Goal: Task Accomplishment & Management: Use online tool/utility

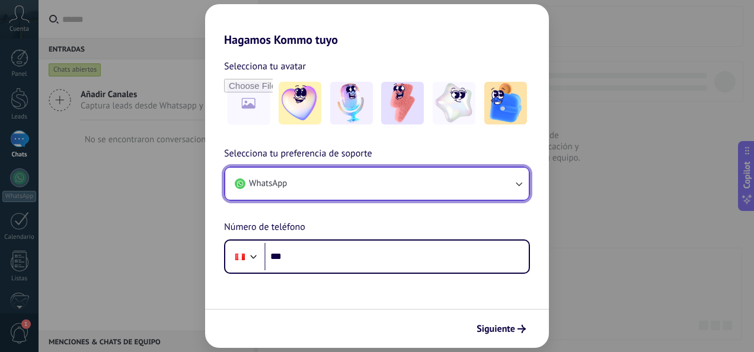
click at [344, 180] on button "WhatsApp" at bounding box center [377, 184] width 304 height 32
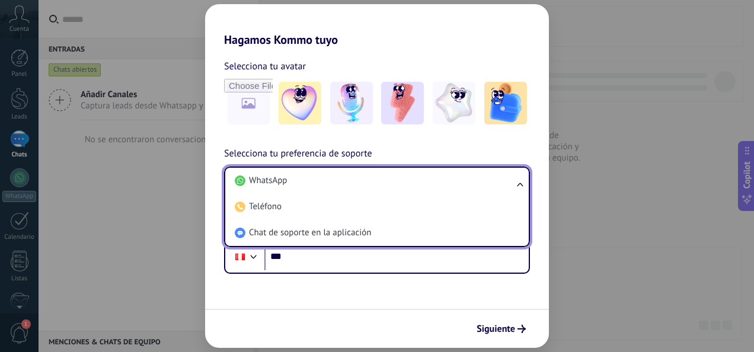
click at [344, 180] on li "WhatsApp" at bounding box center [374, 181] width 289 height 26
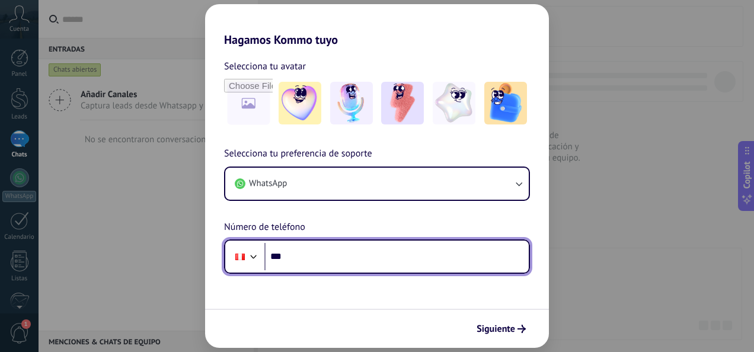
click at [368, 260] on input "***" at bounding box center [396, 256] width 264 height 27
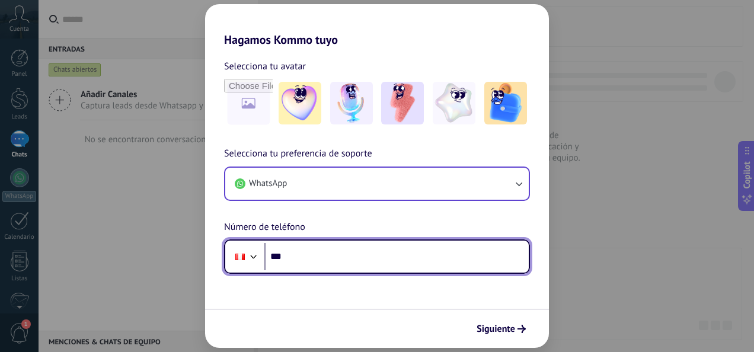
paste input "**********"
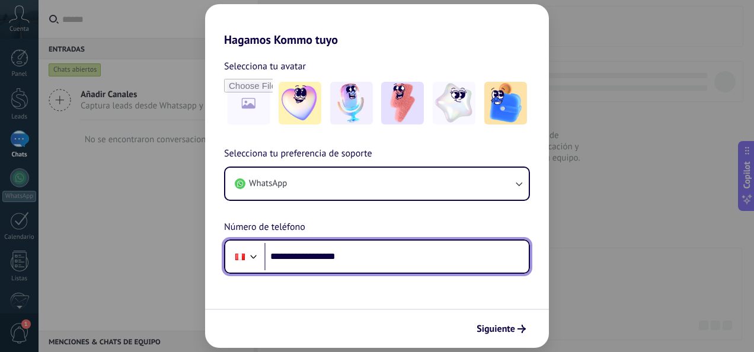
click at [298, 259] on input "**********" at bounding box center [396, 256] width 264 height 27
type input "**********"
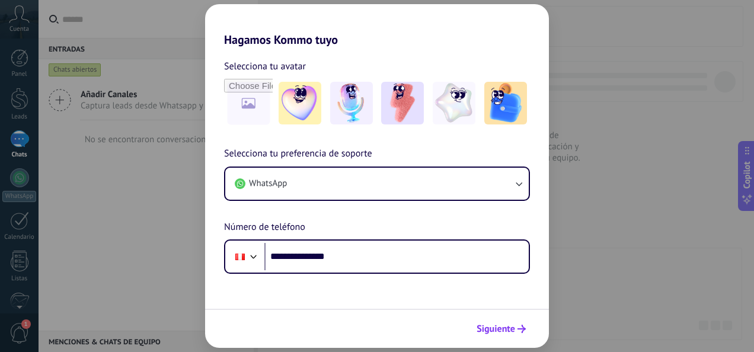
click at [495, 331] on span "Siguiente" at bounding box center [496, 329] width 39 height 8
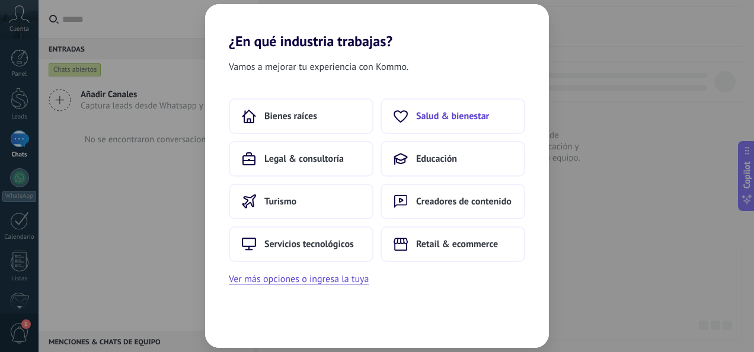
click at [461, 109] on button "Salud & bienestar" at bounding box center [453, 116] width 145 height 36
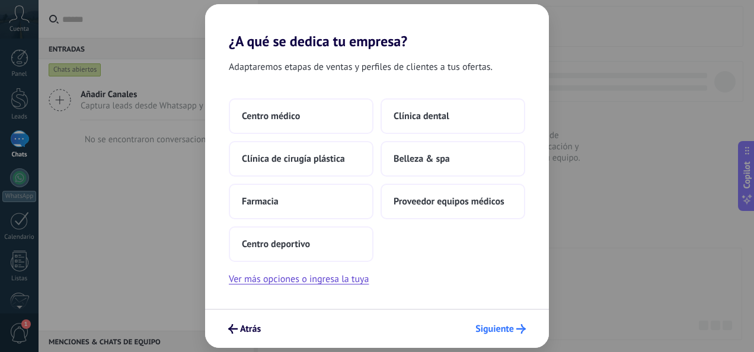
click at [480, 331] on span "Siguiente" at bounding box center [495, 329] width 39 height 8
click at [640, 141] on div "¿A qué se dedica tu empresa? Adaptaremos etapas de ventas y perfiles de cliente…" at bounding box center [377, 176] width 754 height 352
click at [240, 326] on span "Atrás" at bounding box center [250, 329] width 21 height 8
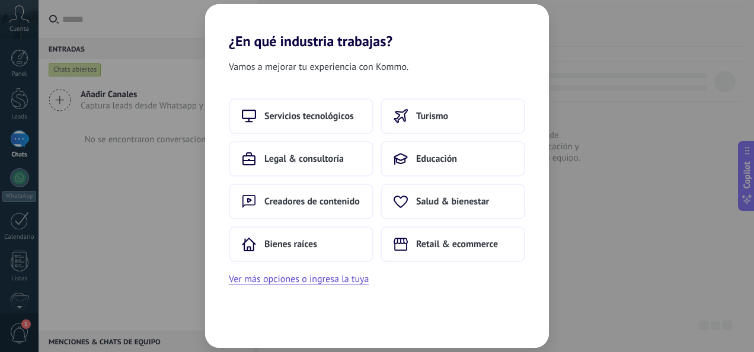
click at [643, 49] on div "¿En qué industria trabajas? Vamos a mejorar tu experiencia con Kommo. Servicios…" at bounding box center [377, 176] width 754 height 352
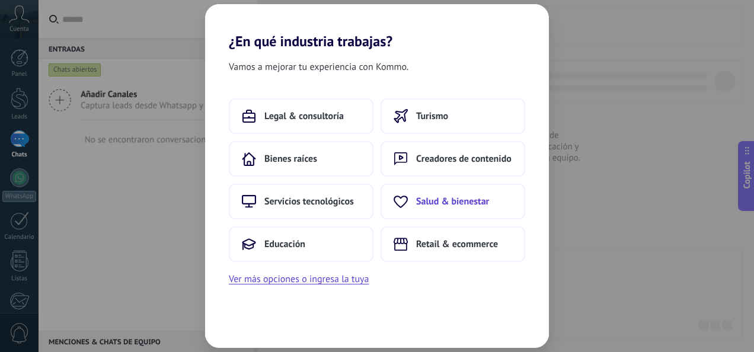
click at [490, 203] on button "Salud & bienestar" at bounding box center [453, 202] width 145 height 36
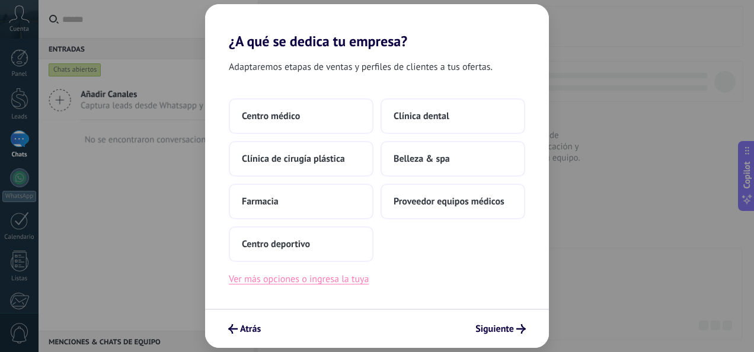
click at [357, 280] on button "Ver más opciones o ingresa la tuya" at bounding box center [299, 279] width 140 height 15
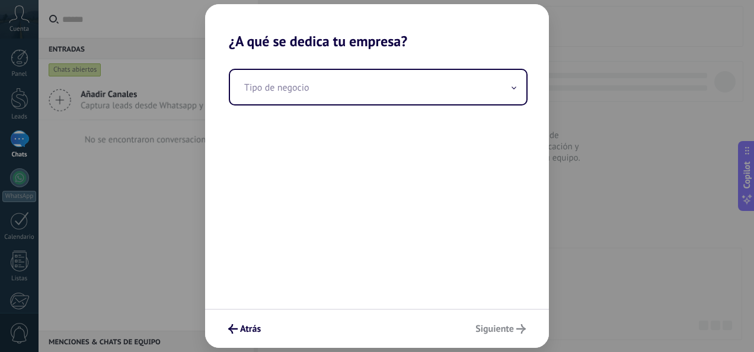
click at [395, 68] on div "Tipo de negocio" at bounding box center [377, 179] width 344 height 259
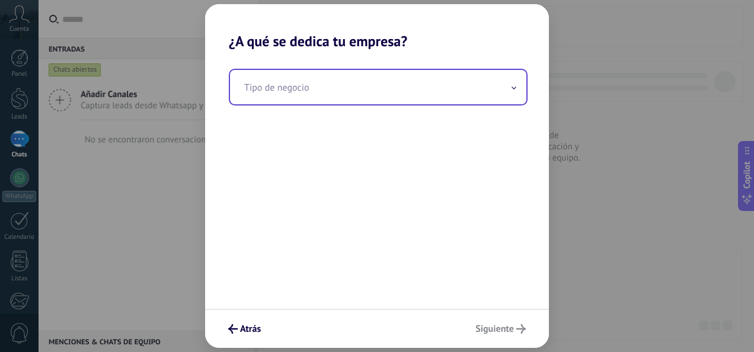
click at [350, 93] on input "text" at bounding box center [378, 87] width 296 height 34
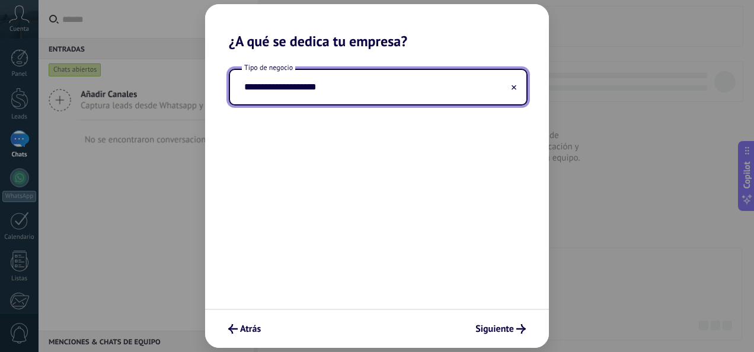
click at [302, 93] on input "**********" at bounding box center [378, 87] width 296 height 34
type input "**********"
click at [484, 331] on span "Siguiente" at bounding box center [495, 329] width 39 height 8
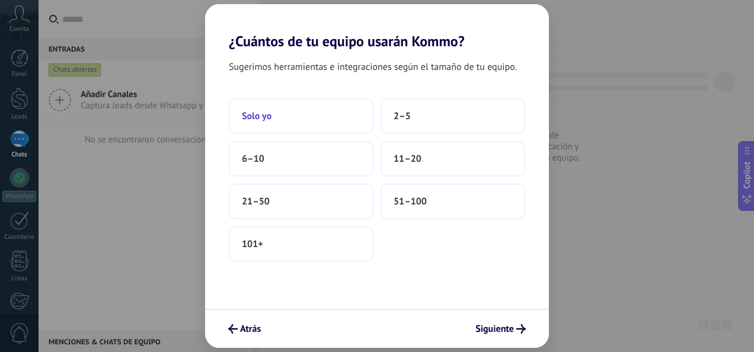
click at [308, 110] on button "Solo yo" at bounding box center [301, 116] width 145 height 36
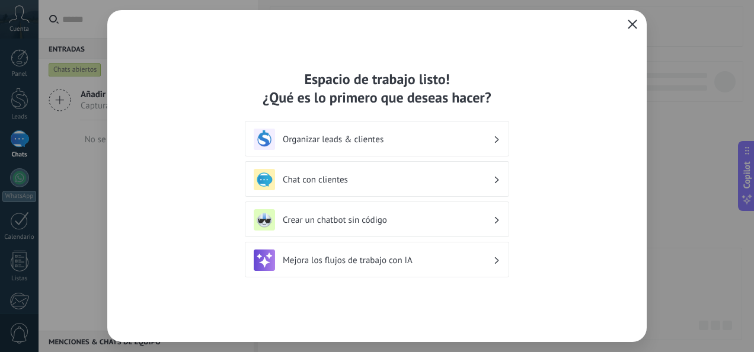
click at [631, 21] on icon "button" at bounding box center [632, 24] width 9 height 9
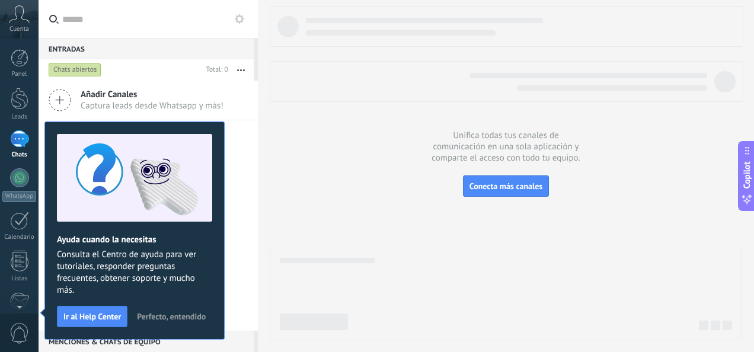
click at [180, 311] on button "Perfecto, entendido" at bounding box center [171, 317] width 79 height 18
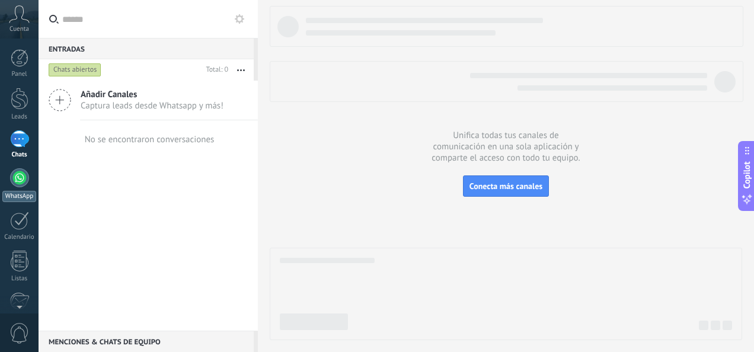
click at [16, 177] on div at bounding box center [19, 177] width 19 height 19
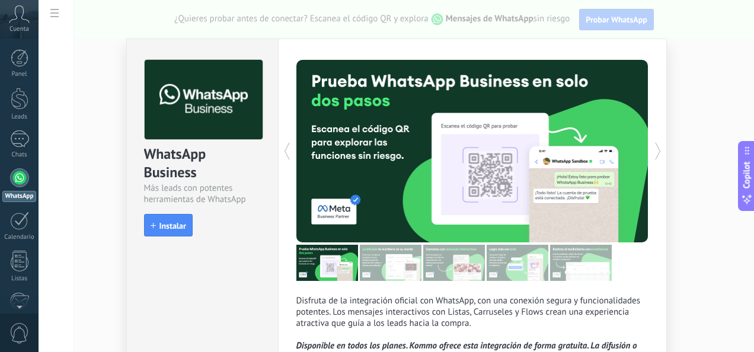
click at [78, 168] on div "WhatsApp Business Más leads con potentes herramientas de WhatsApp install Insta…" at bounding box center [397, 176] width 716 height 352
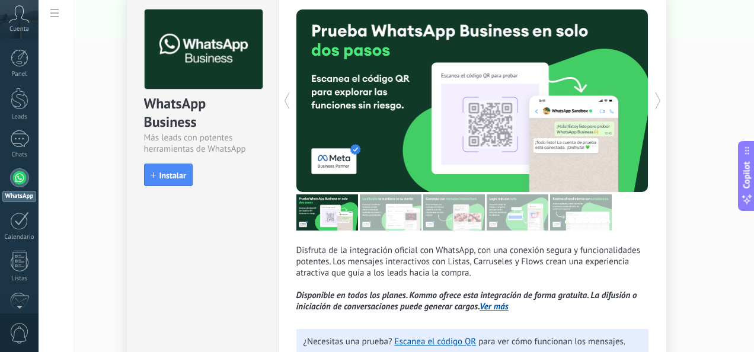
scroll to position [50, 0]
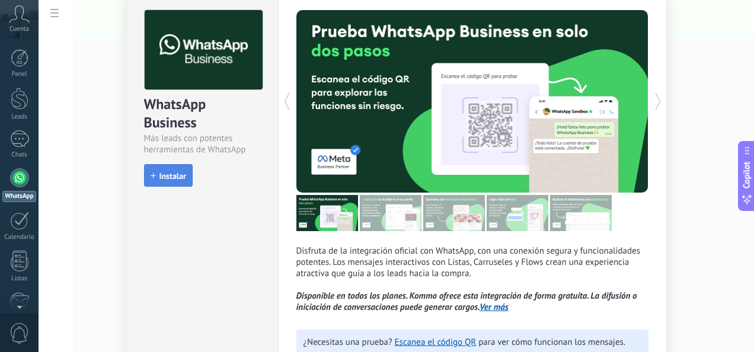
click at [170, 173] on span "Instalar" at bounding box center [172, 176] width 27 height 8
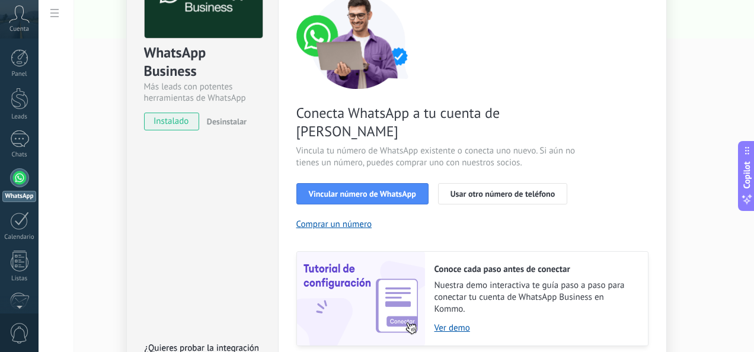
scroll to position [102, 0]
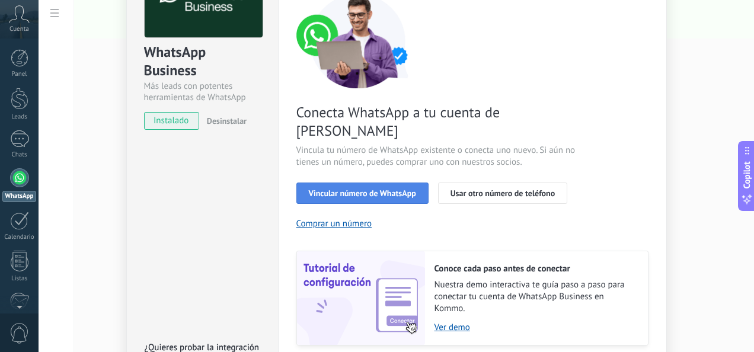
click at [382, 189] on span "Vincular número de WhatsApp" at bounding box center [362, 193] width 107 height 8
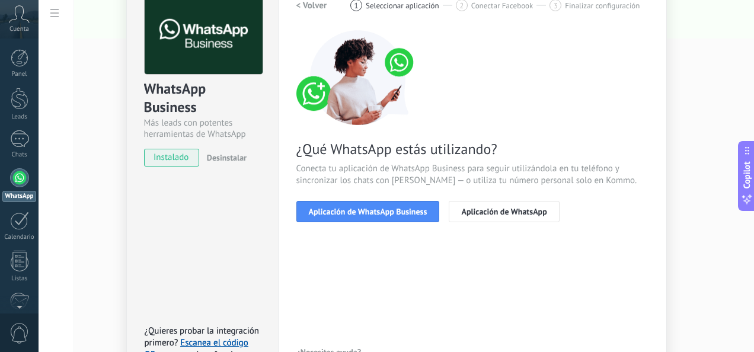
scroll to position [65, 0]
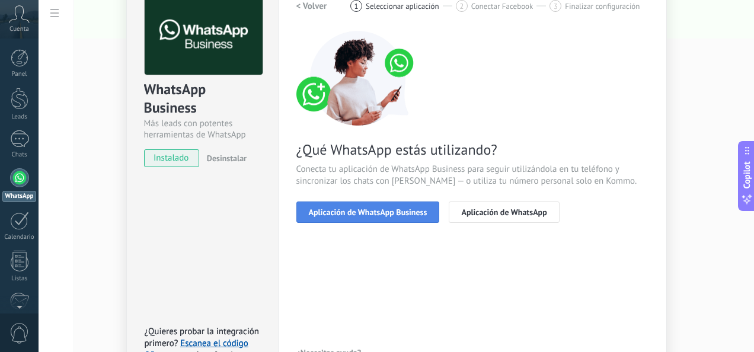
click at [357, 208] on span "Aplicación de WhatsApp Business" at bounding box center [368, 212] width 119 height 8
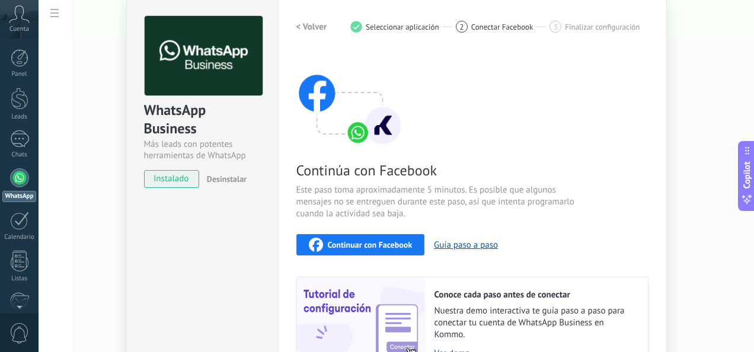
scroll to position [44, 0]
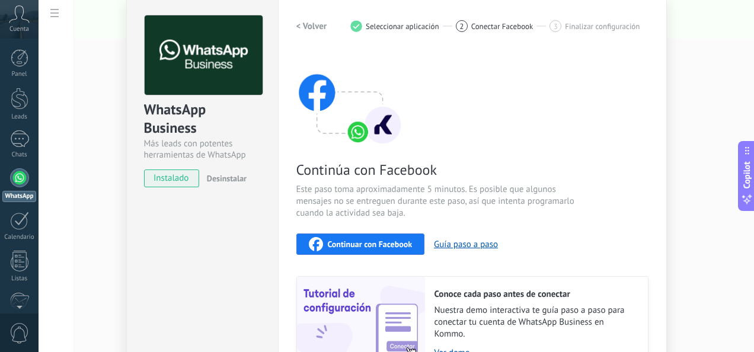
click at [337, 242] on span "Continuar con Facebook" at bounding box center [370, 244] width 85 height 8
click at [306, 27] on h2 "< Volver" at bounding box center [311, 26] width 31 height 11
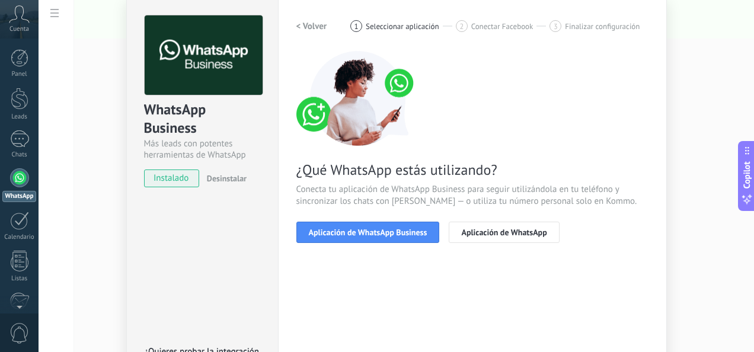
click at [318, 23] on h2 "< Volver" at bounding box center [311, 26] width 31 height 11
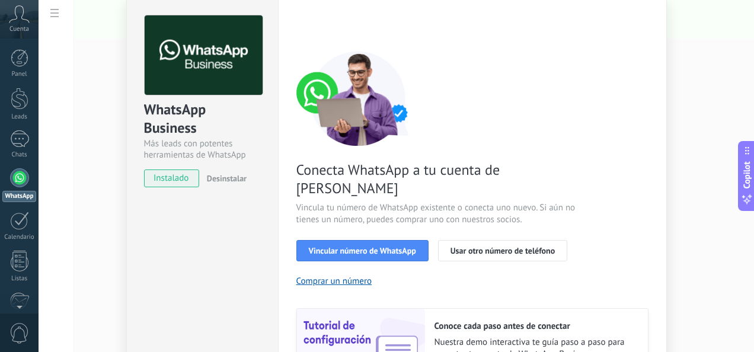
click at [67, 183] on div "WhatsApp Business Más leads con potentes herramientas de WhatsApp instalado Des…" at bounding box center [397, 176] width 716 height 352
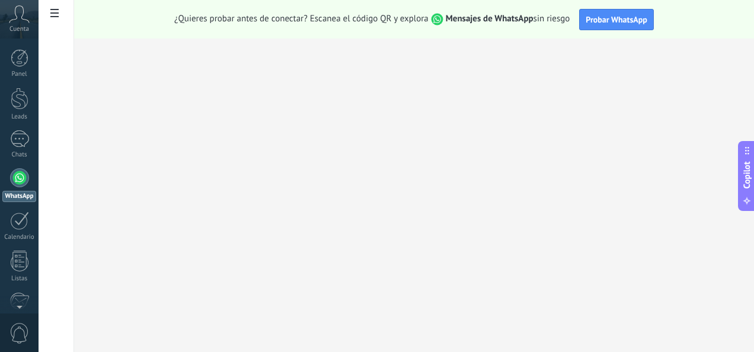
scroll to position [0, 0]
click at [57, 16] on icon at bounding box center [54, 13] width 8 height 8
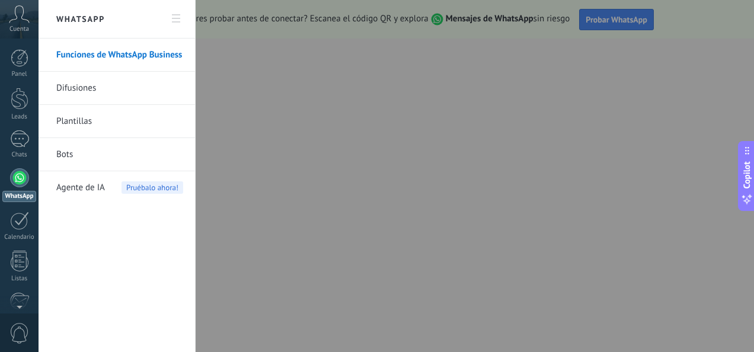
click at [244, 93] on div at bounding box center [377, 176] width 754 height 352
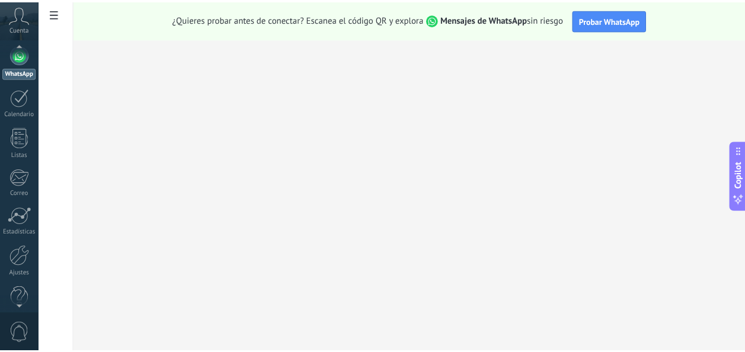
scroll to position [140, 0]
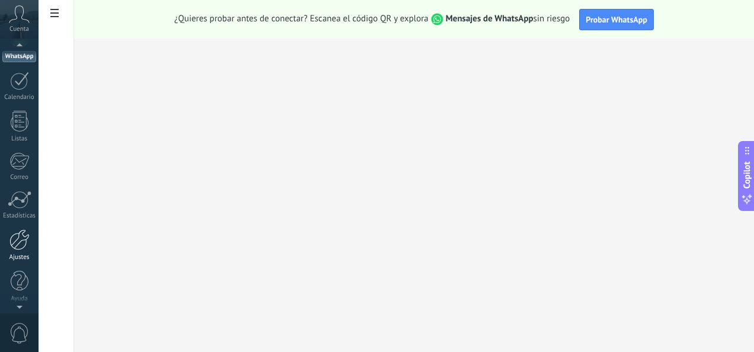
click at [22, 241] on div at bounding box center [19, 239] width 20 height 21
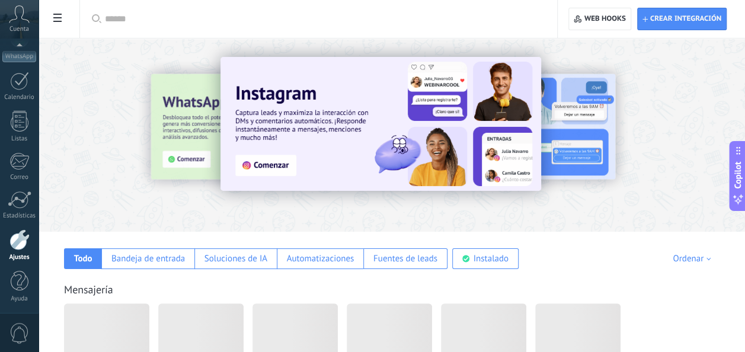
click at [209, 20] on input "text" at bounding box center [323, 19] width 436 height 12
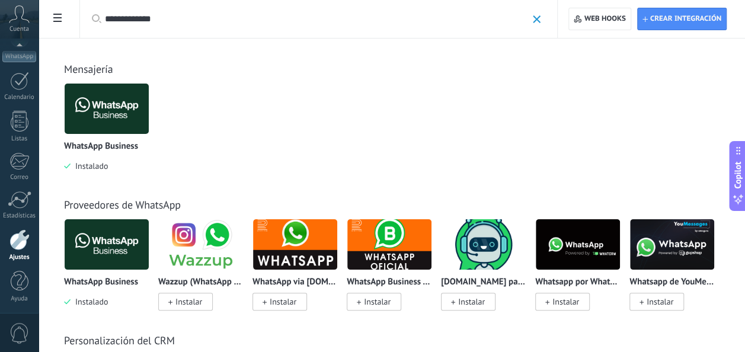
type input "**********"
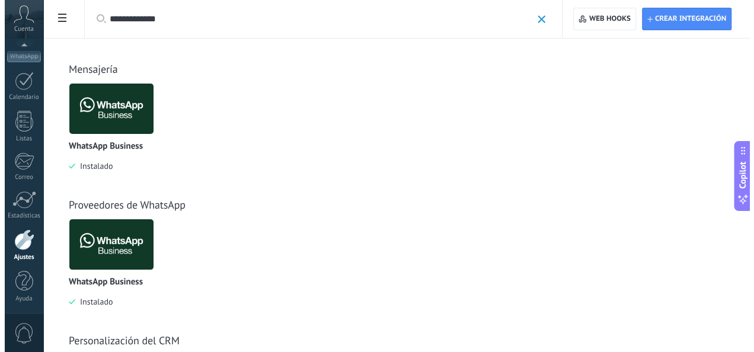
scroll to position [123, 0]
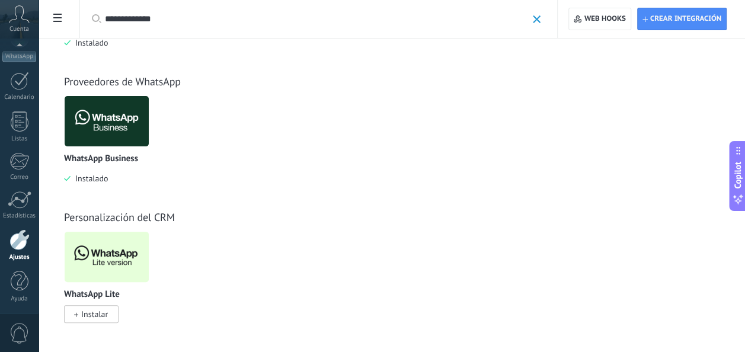
click at [85, 320] on span "Instalar" at bounding box center [91, 314] width 55 height 18
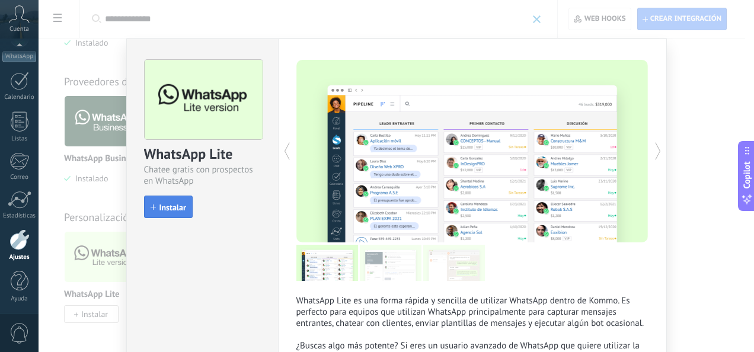
click at [175, 206] on span "Instalar" at bounding box center [172, 207] width 27 height 8
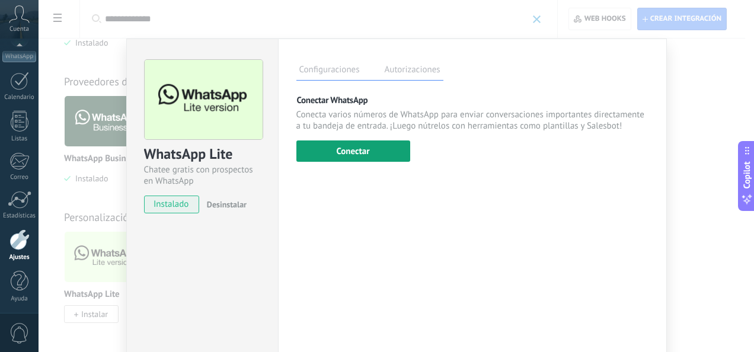
click at [358, 156] on button "Conectar" at bounding box center [353, 151] width 114 height 21
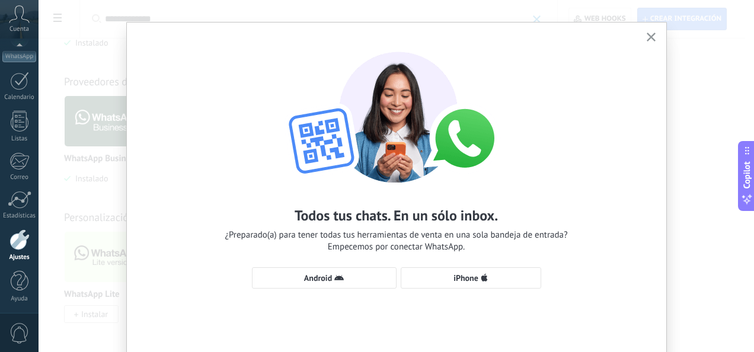
scroll to position [17, 0]
click at [364, 284] on button "Android" at bounding box center [324, 277] width 145 height 21
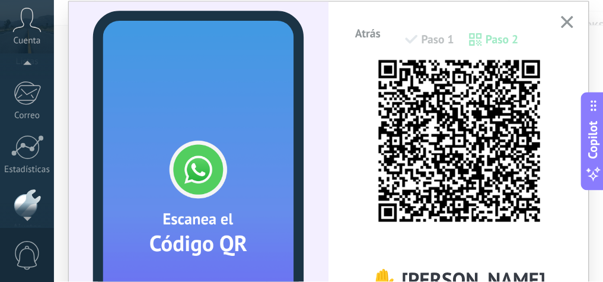
scroll to position [277, 0]
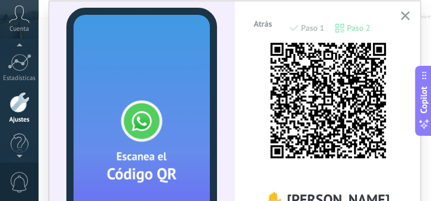
drag, startPoint x: 749, startPoint y: 1, endPoint x: 252, endPoint y: 71, distance: 502.4
click at [253, 71] on div "✋ Lee antes de escanear Para hallar el escáner QR de WhatsApp, toca Menú > Disp…" at bounding box center [328, 181] width 150 height 264
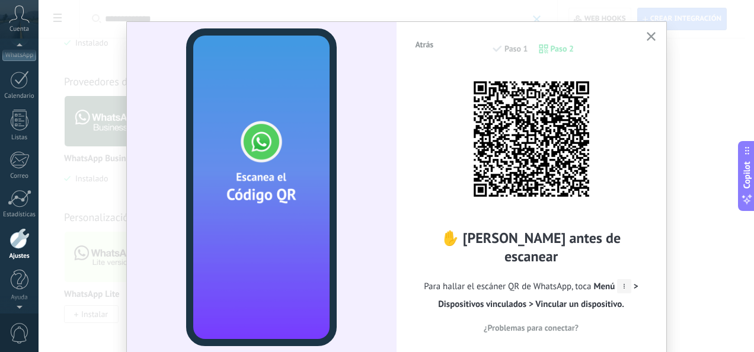
scroll to position [17, 0]
drag, startPoint x: 391, startPoint y: 0, endPoint x: 426, endPoint y: 106, distance: 111.2
click at [426, 106] on div "✋ Lee antes de escanear Para hallar el escáner QR de WhatsApp, toca Menú > Disp…" at bounding box center [531, 202] width 234 height 264
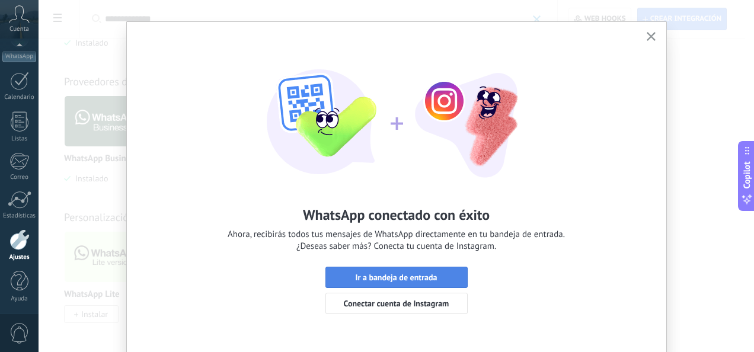
click at [365, 276] on span "Ir a bandeja de entrada" at bounding box center [396, 277] width 82 height 8
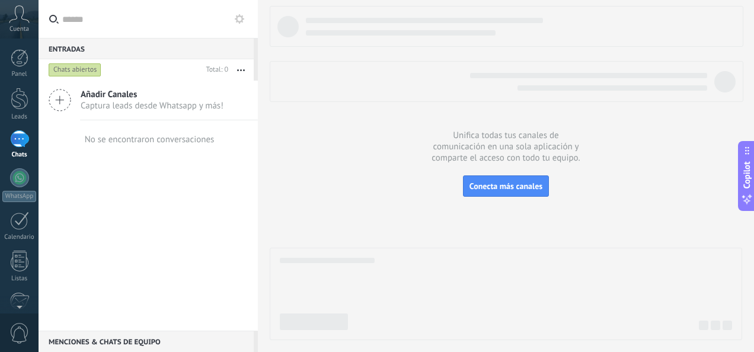
click at [16, 151] on div "Chats" at bounding box center [19, 155] width 34 height 8
click at [21, 192] on div "WhatsApp" at bounding box center [19, 196] width 34 height 11
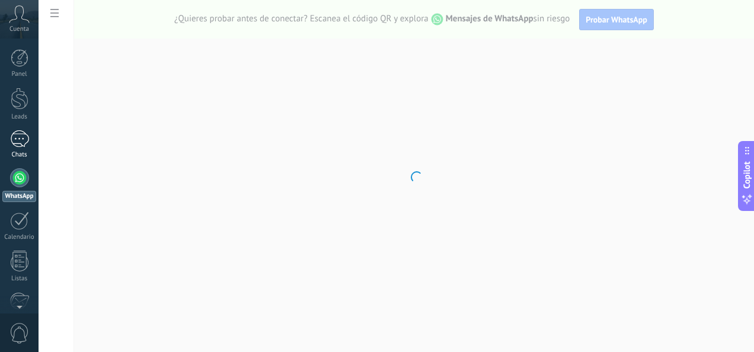
click at [17, 148] on link "Chats" at bounding box center [19, 144] width 39 height 28
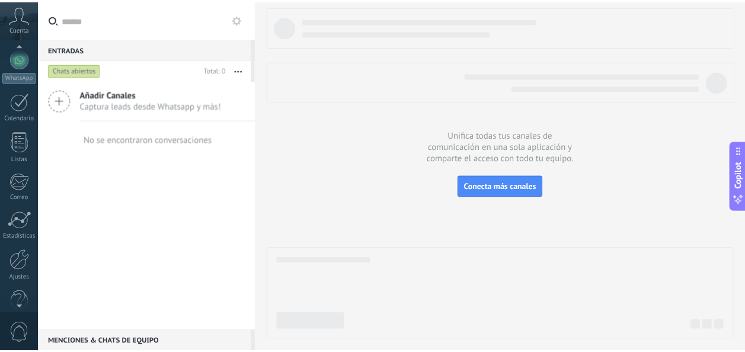
scroll to position [140, 0]
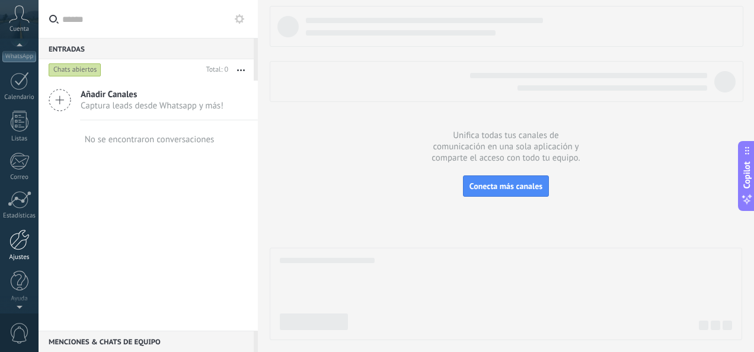
click at [22, 240] on div at bounding box center [19, 239] width 20 height 21
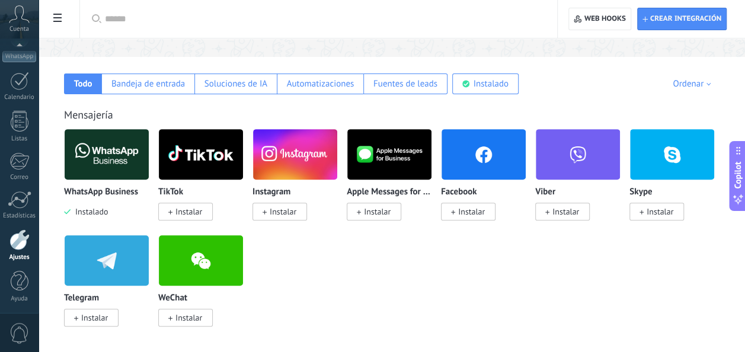
scroll to position [176, 0]
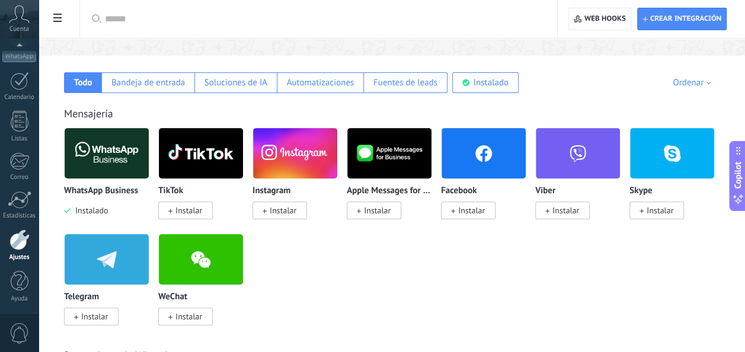
click at [170, 24] on input "text" at bounding box center [323, 19] width 436 height 12
type input "**********"
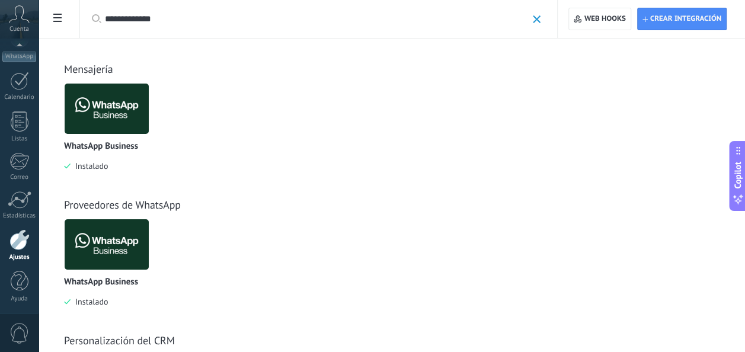
scroll to position [123, 0]
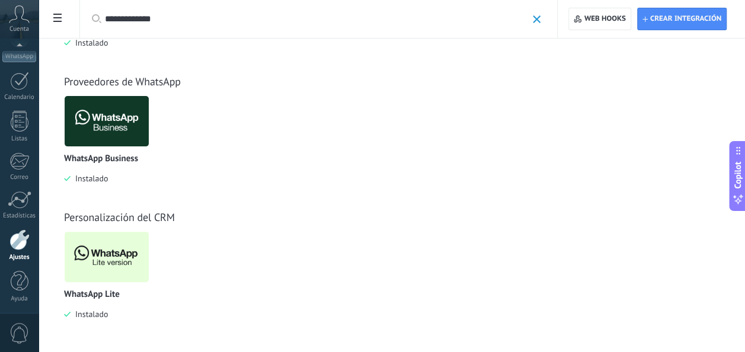
click at [101, 248] on img at bounding box center [107, 257] width 84 height 58
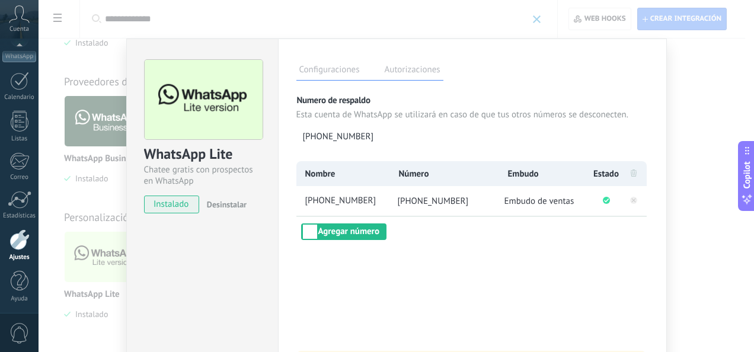
drag, startPoint x: 414, startPoint y: 199, endPoint x: 472, endPoint y: 195, distance: 58.3
click at [472, 195] on li "+51 981 449 137" at bounding box center [444, 201] width 110 height 30
copy span "981 449 137"
click at [90, 173] on div "WhatsApp Lite Chatee gratis con prospectos en WhatsApp instalado Desinstalar Co…" at bounding box center [397, 176] width 716 height 352
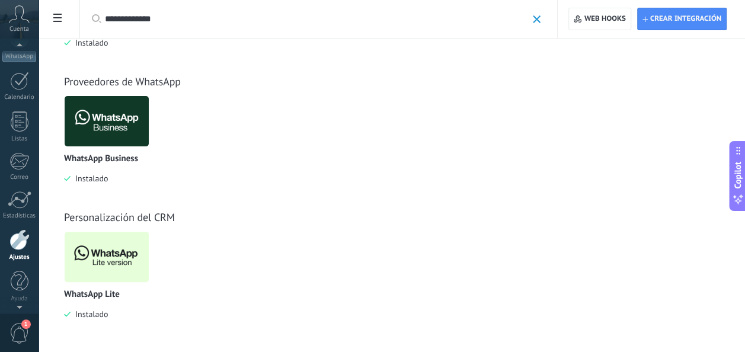
scroll to position [0, 0]
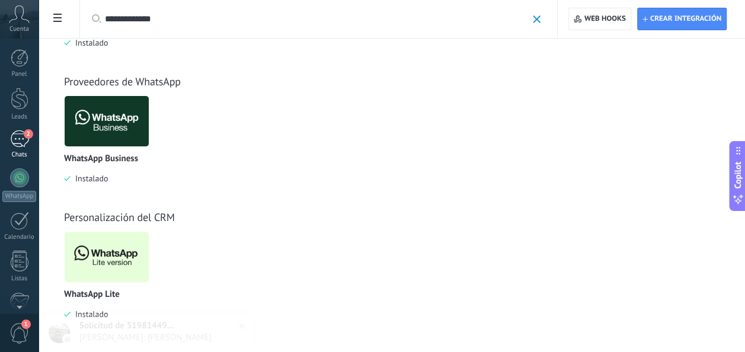
click at [17, 148] on link "2 Chats" at bounding box center [19, 144] width 39 height 28
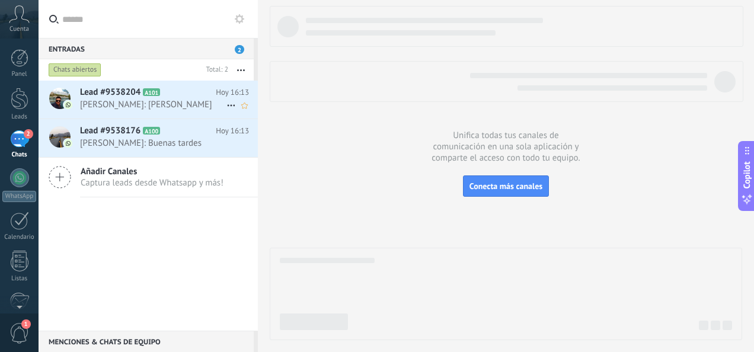
click at [189, 103] on span "[PERSON_NAME]: [PERSON_NAME]" at bounding box center [153, 104] width 146 height 11
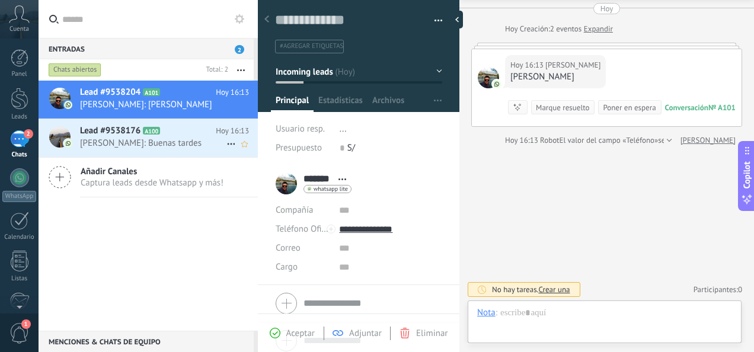
scroll to position [33, 0]
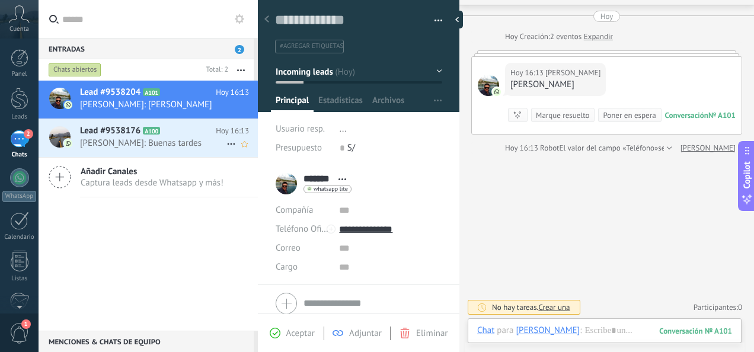
click at [167, 145] on span "[PERSON_NAME]: Buenas tardes" at bounding box center [153, 143] width 146 height 11
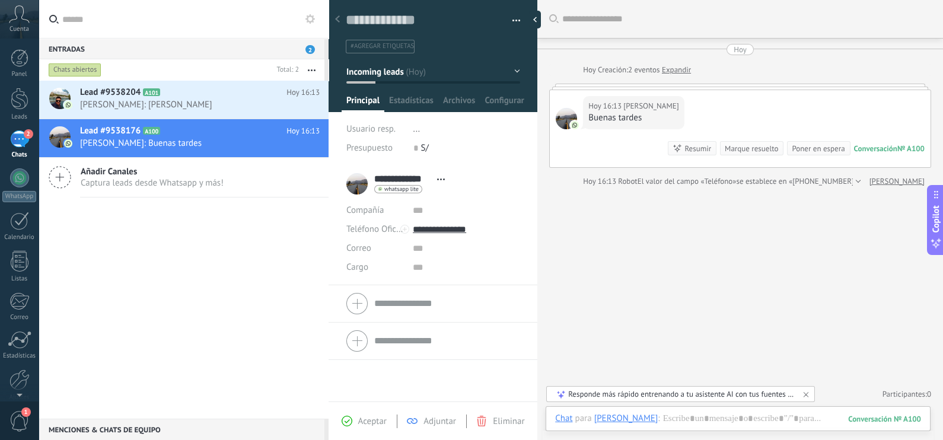
scroll to position [18, 0]
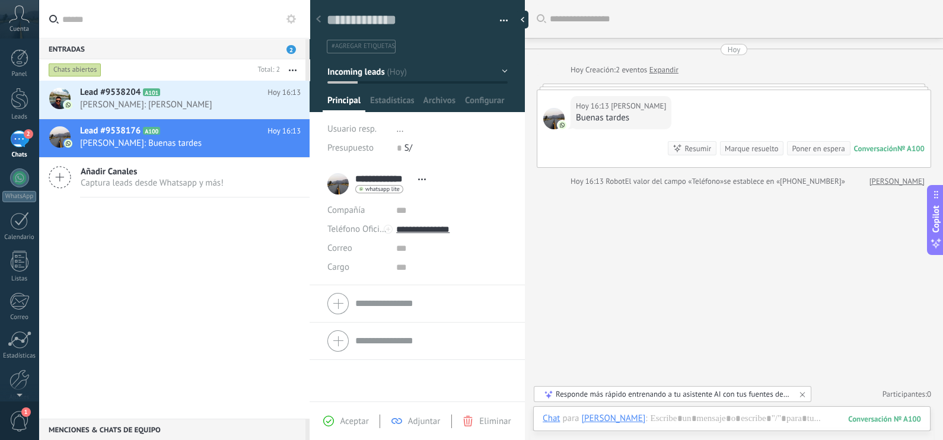
type textarea "**********"
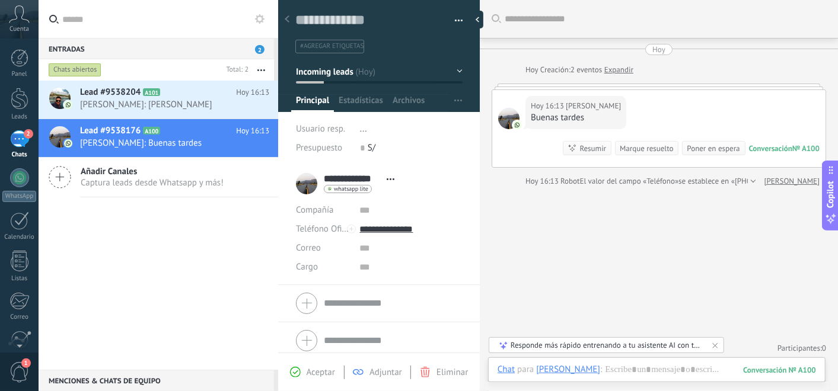
drag, startPoint x: 741, startPoint y: 0, endPoint x: 508, endPoint y: 242, distance: 336.3
click at [508, 242] on div "Buscar Carga más Hoy Hoy Creación: 2 eventos Expandir Hoy 16:13 Kevin Navarro B…" at bounding box center [659, 197] width 358 height 394
click at [18, 291] on link "Ajustes" at bounding box center [19, 285] width 39 height 32
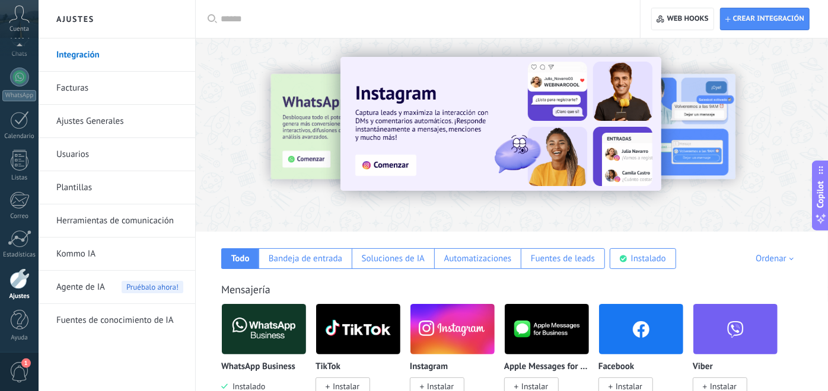
click at [276, 13] on input "text" at bounding box center [422, 19] width 403 height 12
type input "****"
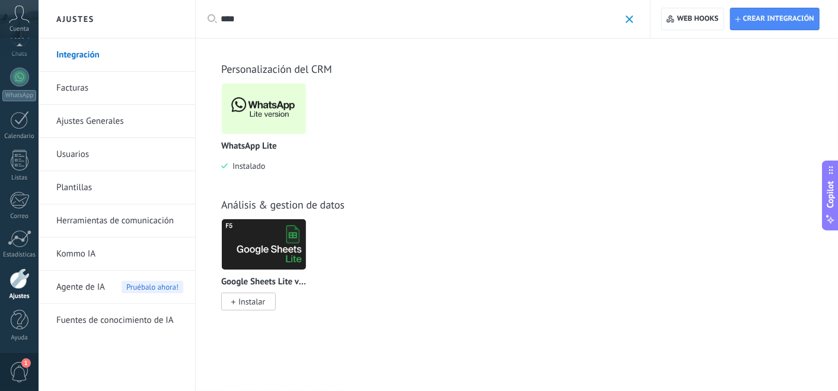
click at [258, 118] on img at bounding box center [264, 109] width 84 height 58
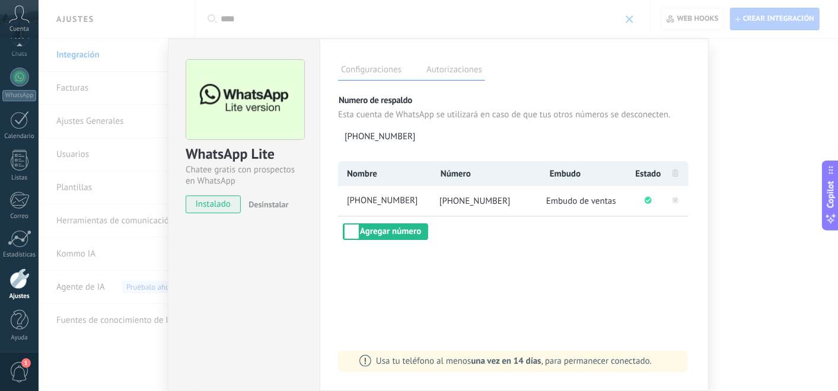
click at [736, 109] on div "WhatsApp Lite Chatee gratis con prospectos en WhatsApp instalado Desinstalar Co…" at bounding box center [438, 195] width 799 height 391
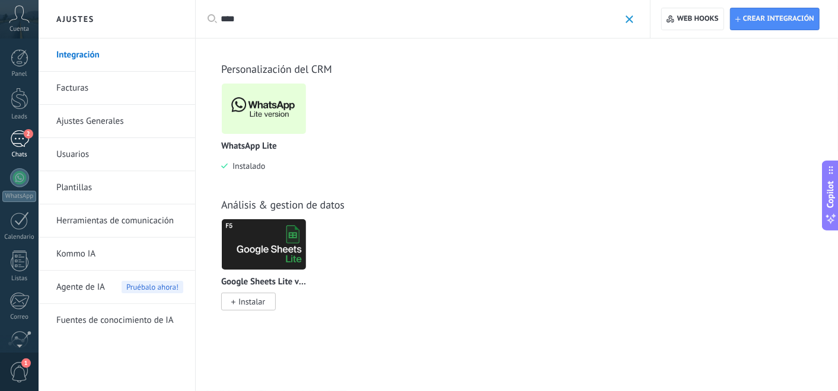
click at [18, 135] on div "2" at bounding box center [19, 138] width 19 height 17
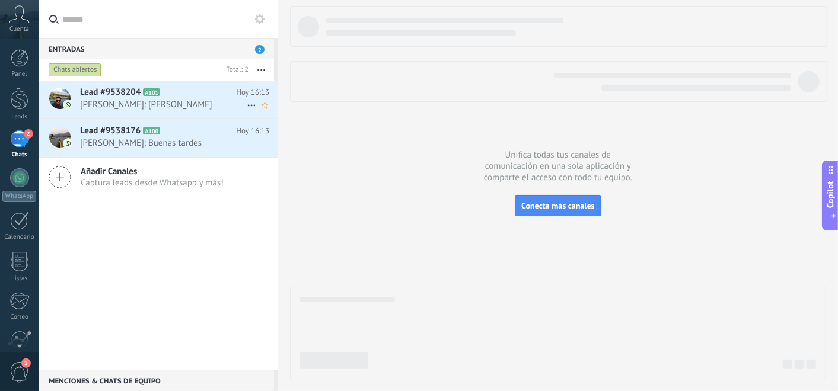
click at [173, 105] on span "[PERSON_NAME]: [PERSON_NAME]" at bounding box center [163, 104] width 167 height 11
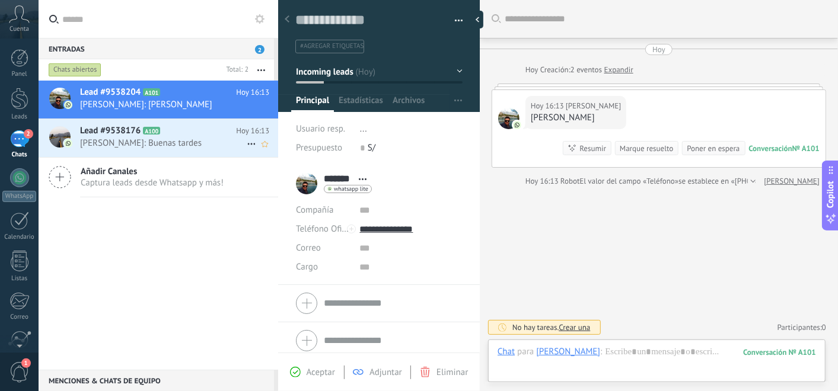
click at [188, 130] on h2 "Lead #9538176 A100" at bounding box center [158, 131] width 156 height 12
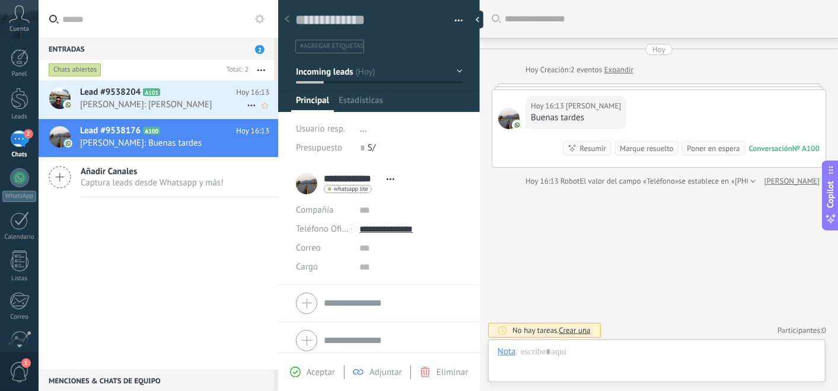
scroll to position [18, 0]
click at [186, 92] on h2 "Lead #9538204 A101" at bounding box center [158, 93] width 156 height 12
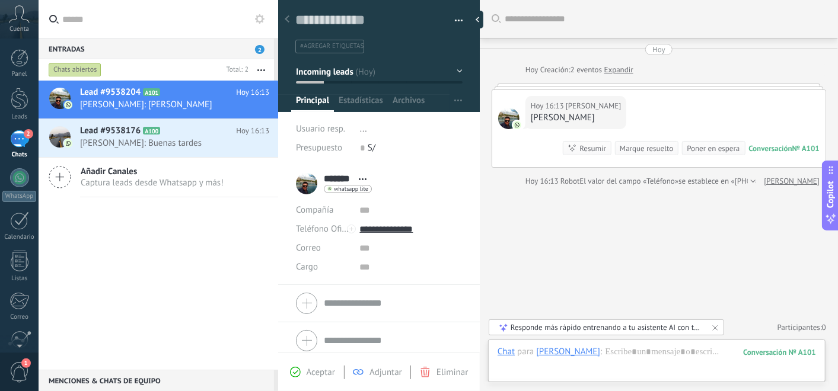
click at [162, 253] on div "Lead #9538204 A101 [DATE] 16:13 [PERSON_NAME]: [PERSON_NAME] Lead #9538176 A100…" at bounding box center [159, 225] width 240 height 289
click at [161, 130] on h2 "Lead #9538176 A100" at bounding box center [158, 131] width 156 height 12
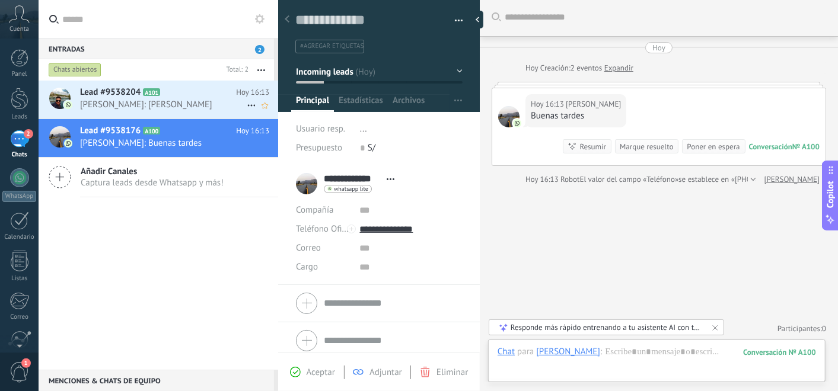
click at [157, 106] on span "[PERSON_NAME]: [PERSON_NAME]" at bounding box center [163, 104] width 167 height 11
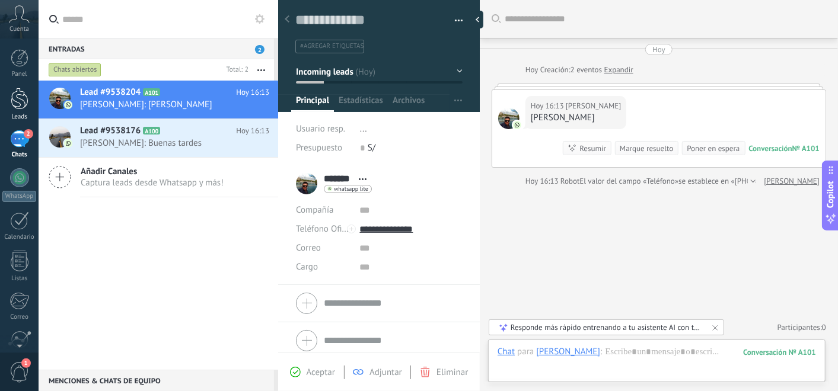
click at [15, 98] on div at bounding box center [20, 99] width 18 height 22
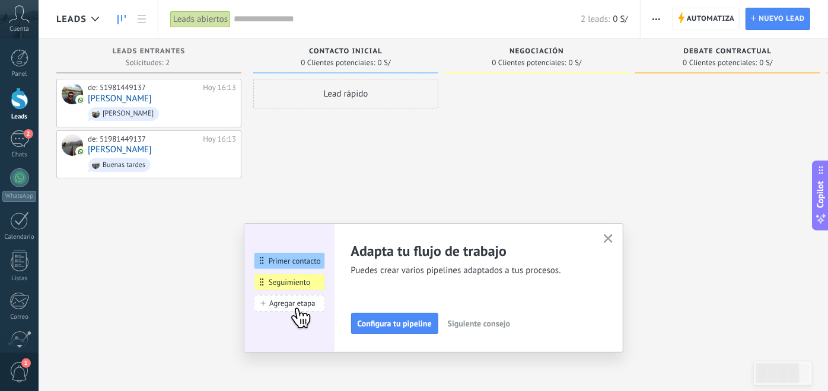
click at [612, 237] on use "button" at bounding box center [608, 238] width 9 height 9
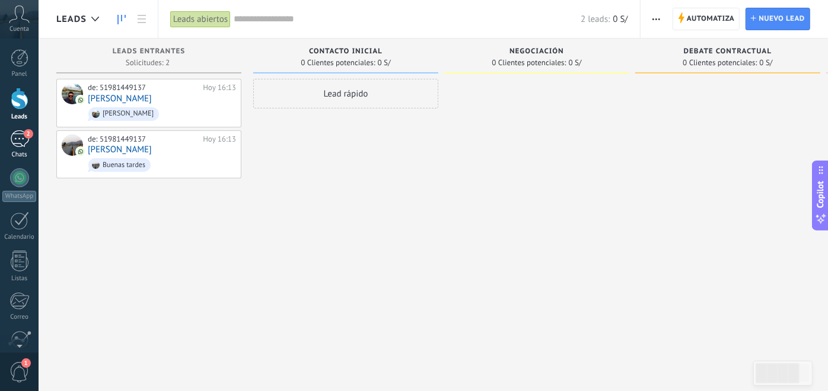
click at [10, 135] on div "2" at bounding box center [19, 138] width 19 height 17
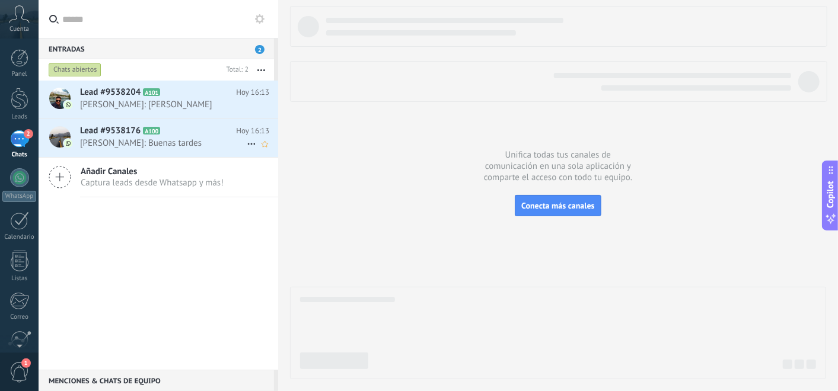
click at [174, 138] on span "[PERSON_NAME]: Buenas tardes" at bounding box center [163, 143] width 167 height 11
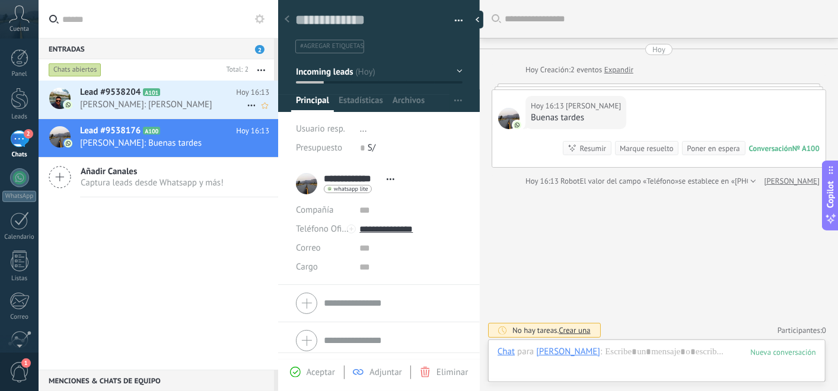
scroll to position [2, 0]
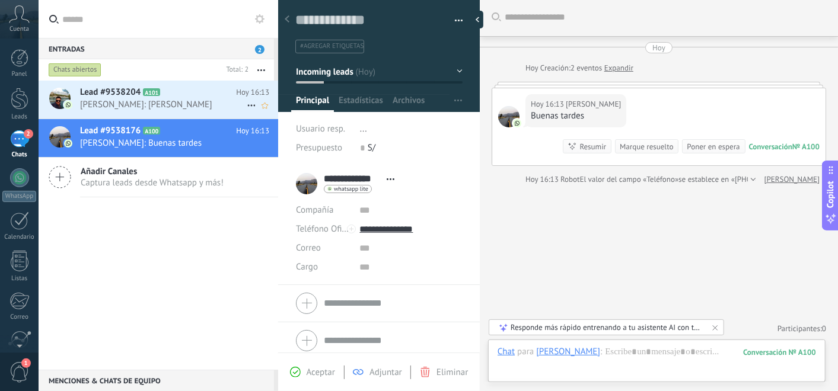
click at [177, 99] on span "[PERSON_NAME]: [PERSON_NAME]" at bounding box center [163, 104] width 167 height 11
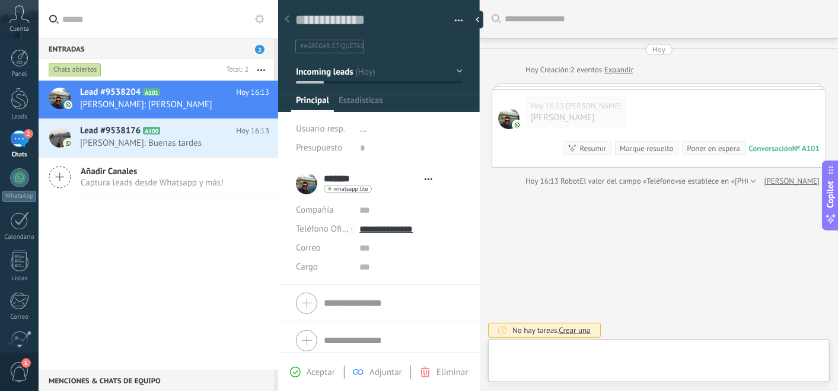
type textarea "**********"
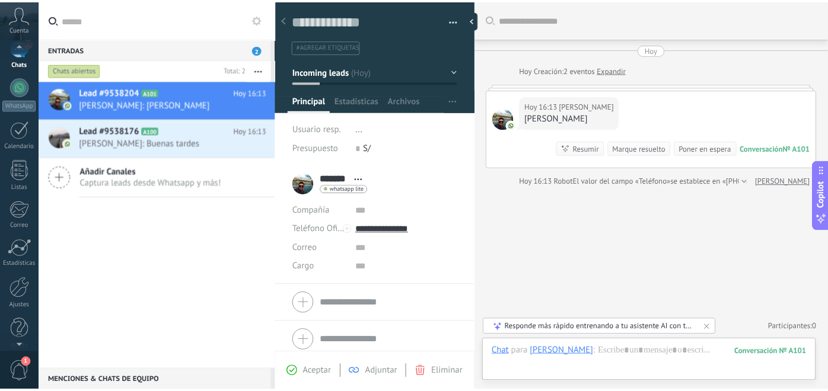
scroll to position [101, 0]
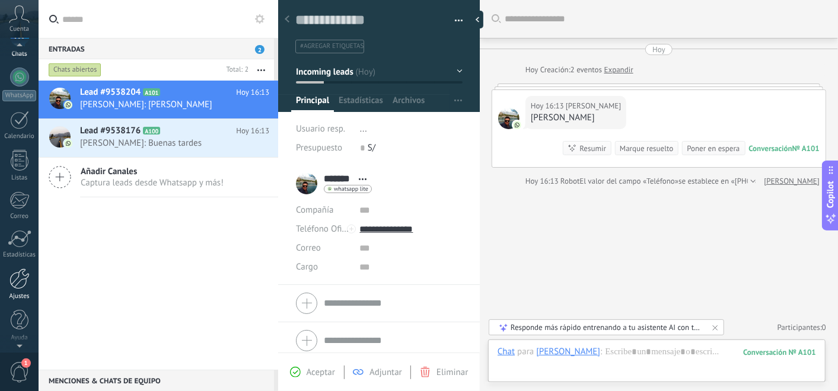
click at [25, 282] on div at bounding box center [19, 279] width 20 height 21
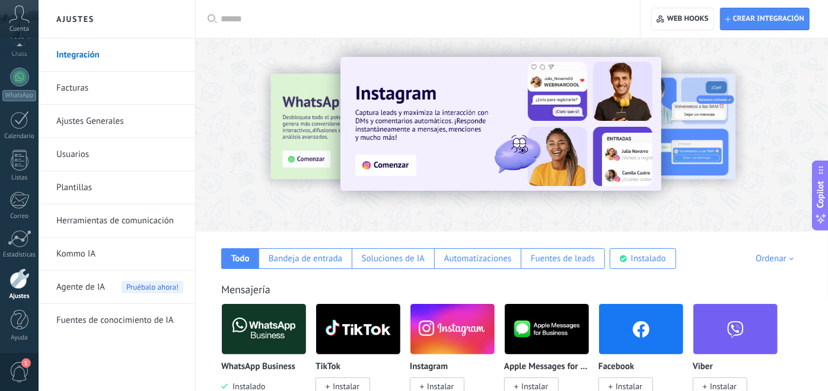
click at [363, 17] on input "text" at bounding box center [422, 19] width 403 height 12
type input "**********"
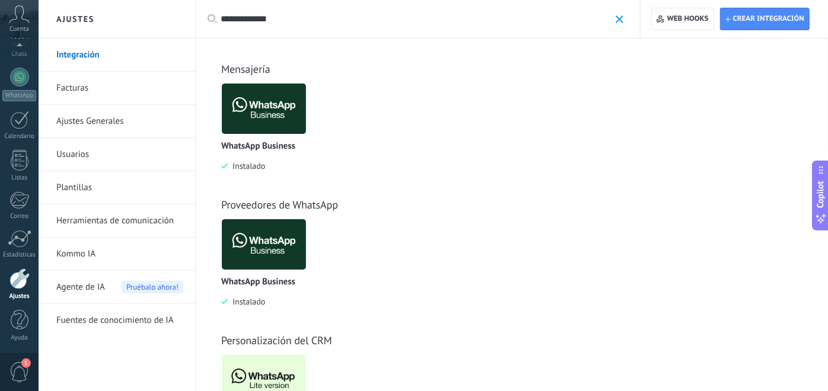
click at [264, 352] on img at bounding box center [264, 381] width 84 height 58
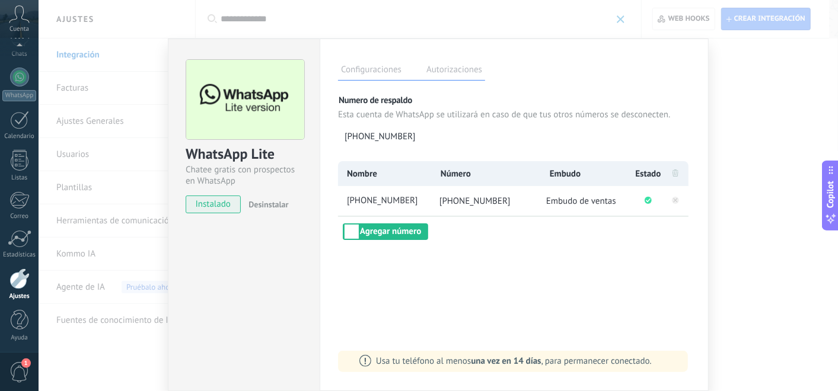
click at [740, 117] on div "WhatsApp Lite Chatee gratis con prospectos en WhatsApp instalado Desinstalar Co…" at bounding box center [438, 195] width 799 height 391
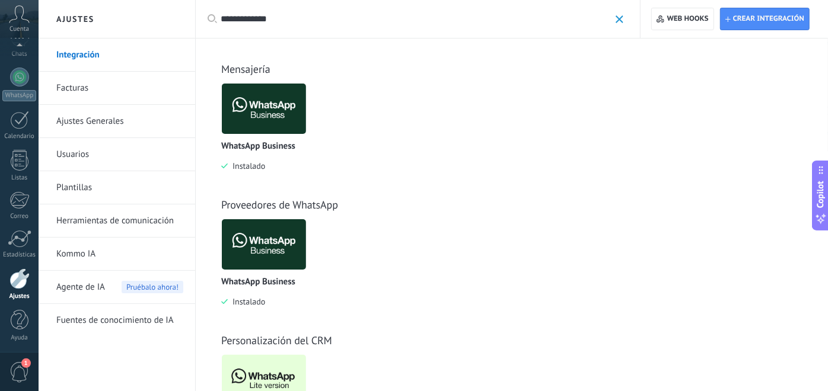
click at [269, 107] on img at bounding box center [264, 109] width 84 height 58
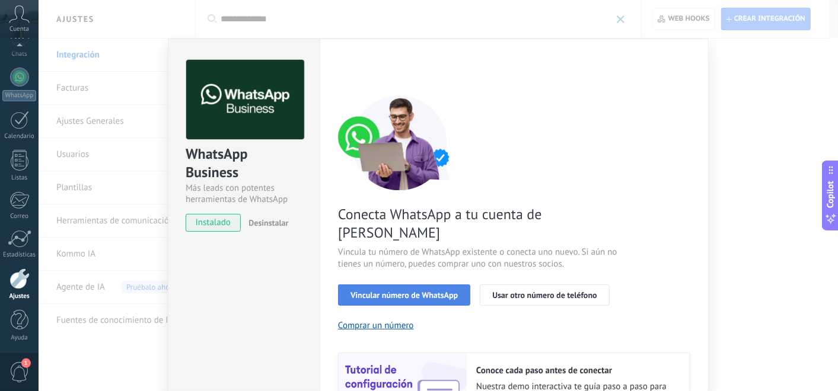
click at [401, 291] on span "Vincular número de WhatsApp" at bounding box center [403, 295] width 107 height 8
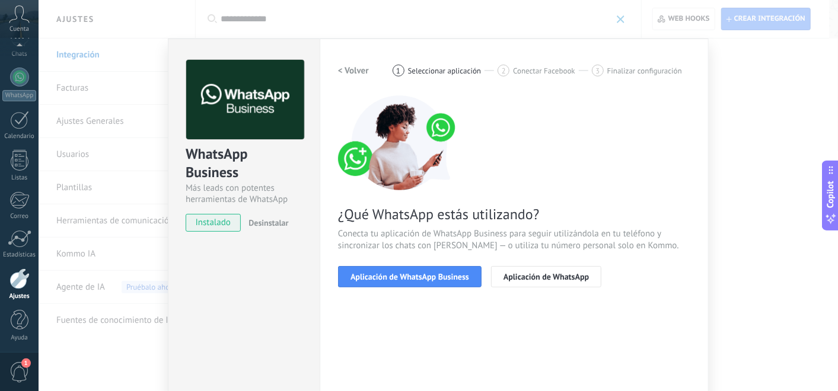
click at [738, 103] on div "WhatsApp Business Más leads con potentes herramientas de WhatsApp instalado Des…" at bounding box center [438, 195] width 799 height 391
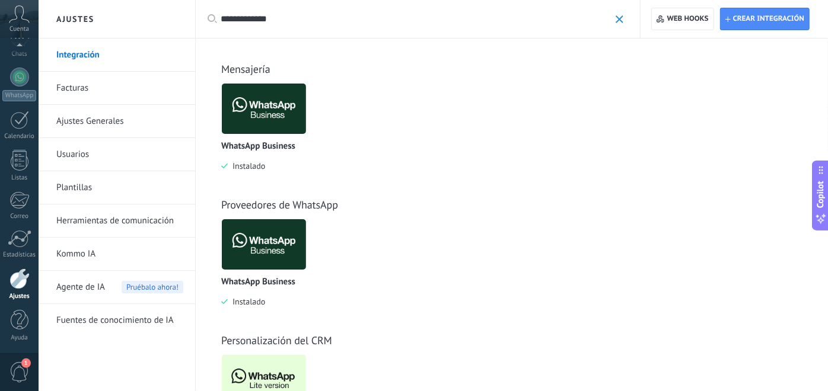
click at [620, 18] on span at bounding box center [619, 19] width 8 height 8
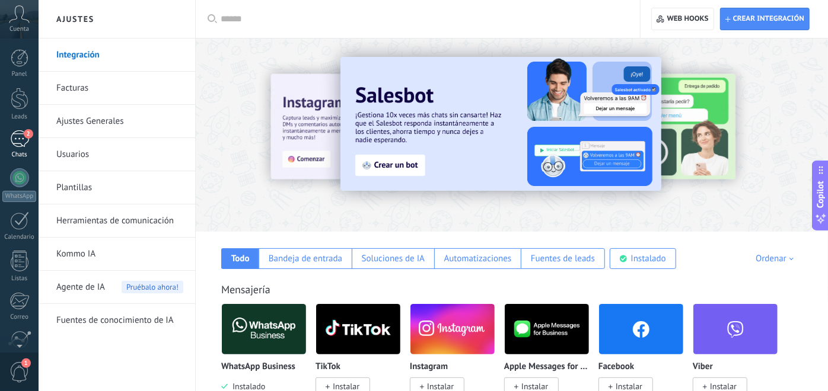
click at [27, 137] on span "2" at bounding box center [28, 133] width 9 height 9
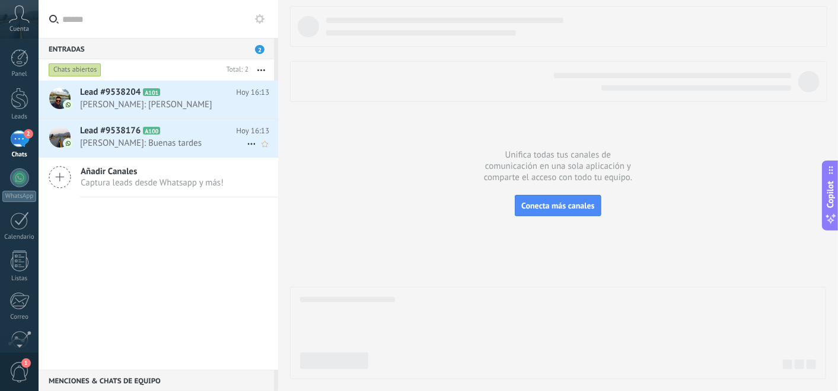
click at [177, 145] on span "[PERSON_NAME]: Buenas tardes" at bounding box center [163, 143] width 167 height 11
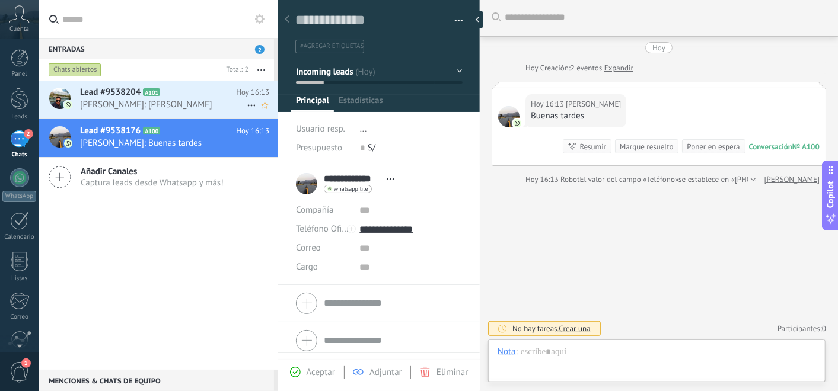
scroll to position [18, 0]
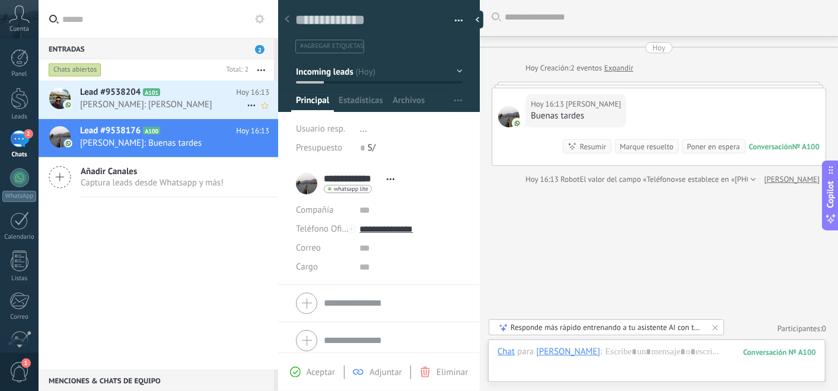
click at [184, 98] on h2 "Lead #9538204 A101" at bounding box center [158, 93] width 156 height 12
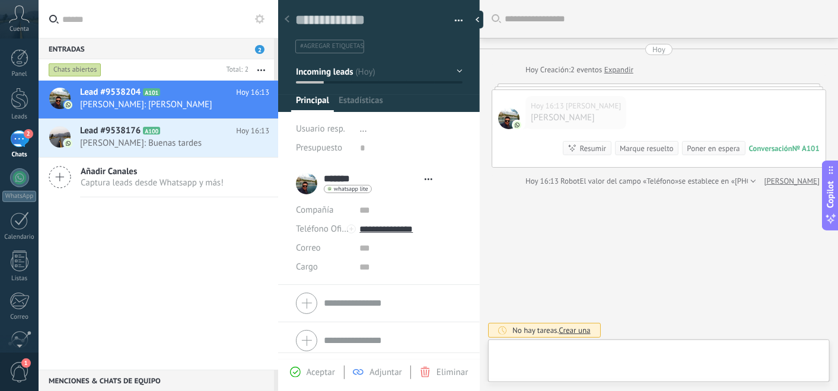
type textarea "**********"
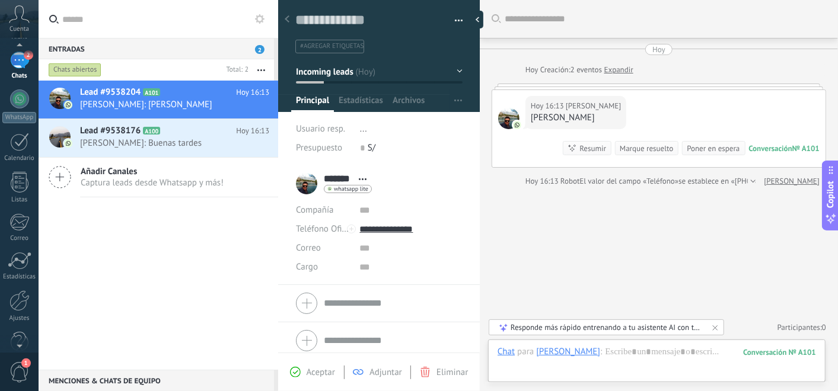
scroll to position [101, 0]
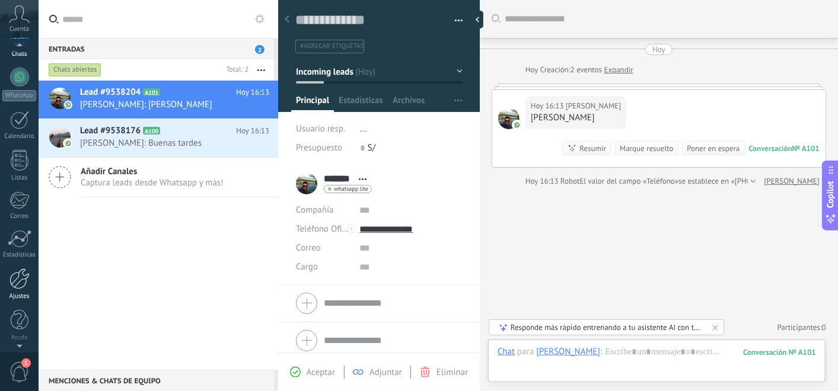
click at [13, 279] on div at bounding box center [19, 279] width 20 height 21
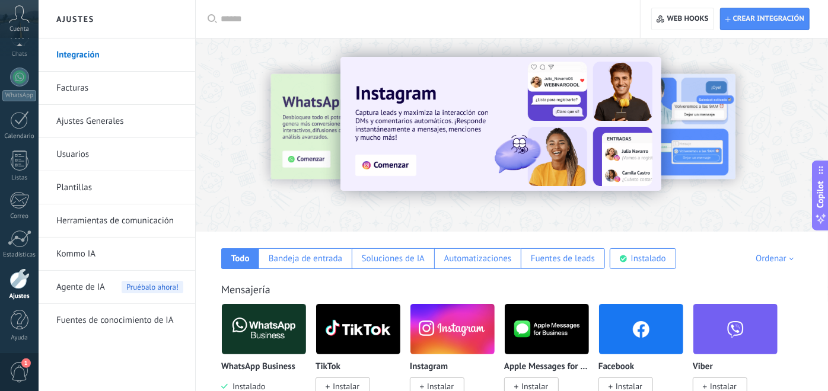
click at [254, 23] on input "text" at bounding box center [422, 19] width 403 height 12
type input "**********"
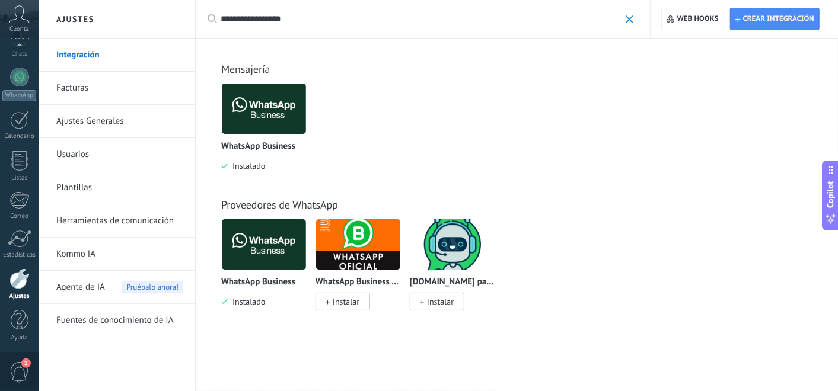
click at [277, 105] on img at bounding box center [264, 109] width 84 height 58
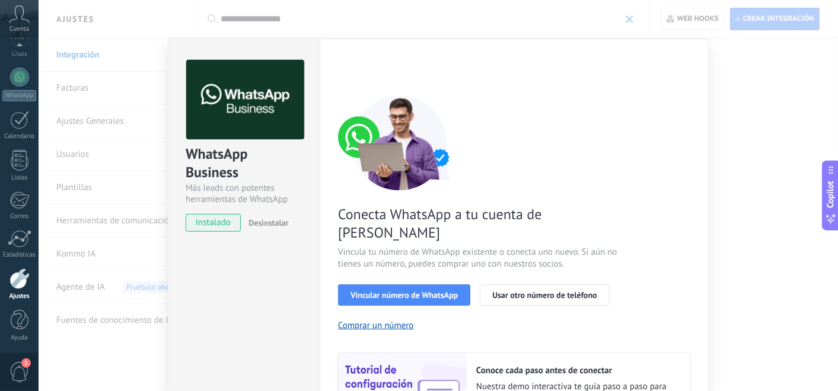
click at [748, 123] on div "WhatsApp Business Más leads con potentes herramientas de WhatsApp instalado Des…" at bounding box center [438, 195] width 799 height 391
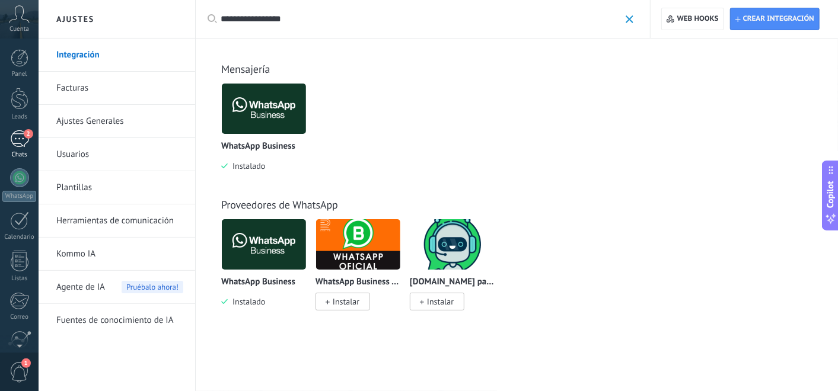
click at [21, 139] on div "2" at bounding box center [19, 138] width 19 height 17
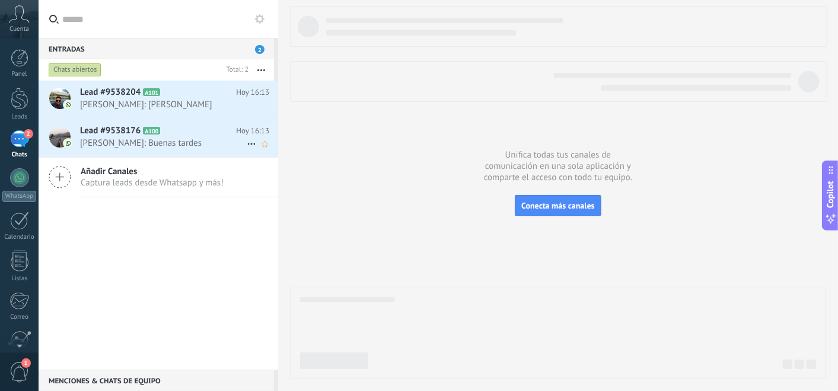
click at [158, 132] on span "A100" at bounding box center [151, 131] width 17 height 8
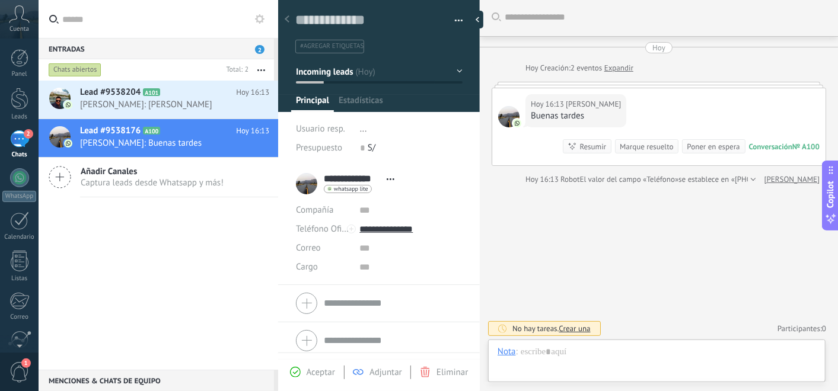
scroll to position [18, 0]
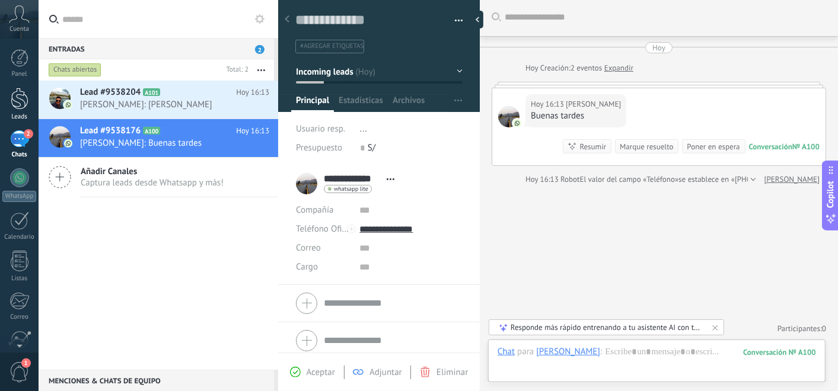
click at [20, 107] on div at bounding box center [20, 99] width 18 height 22
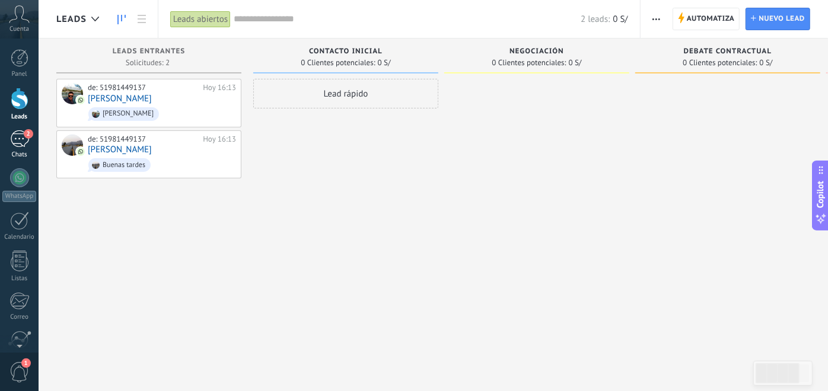
click at [17, 145] on div "2" at bounding box center [19, 138] width 19 height 17
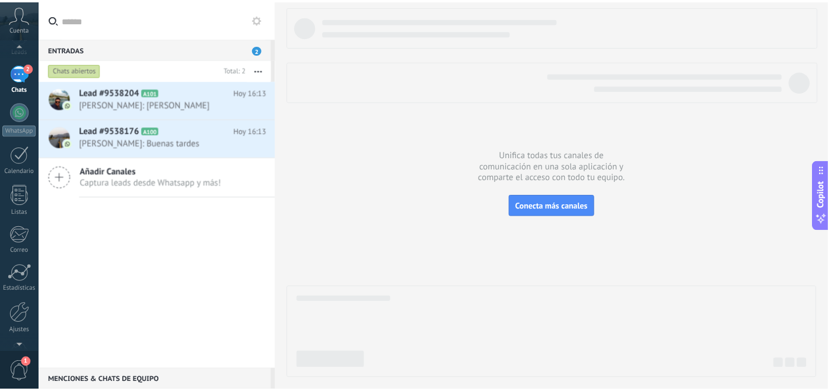
scroll to position [101, 0]
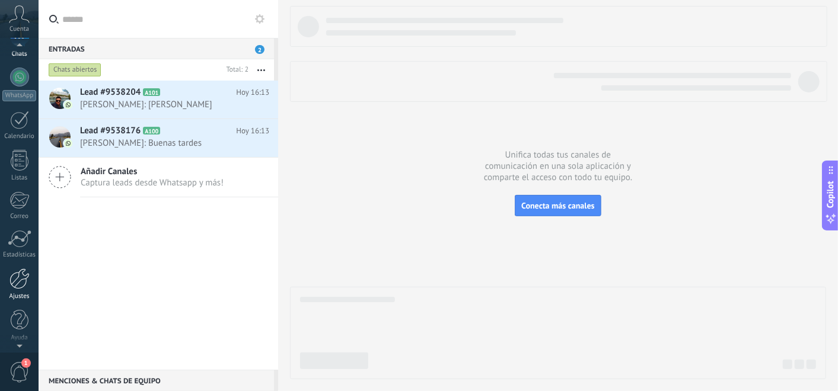
click at [22, 272] on div at bounding box center [19, 279] width 20 height 21
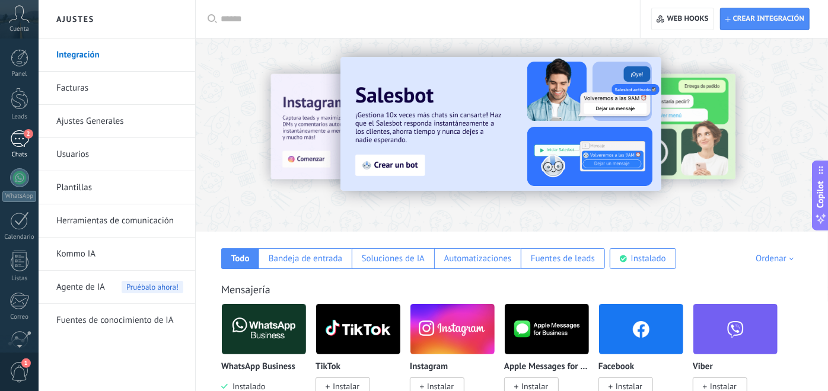
click at [25, 144] on div "2" at bounding box center [19, 138] width 19 height 17
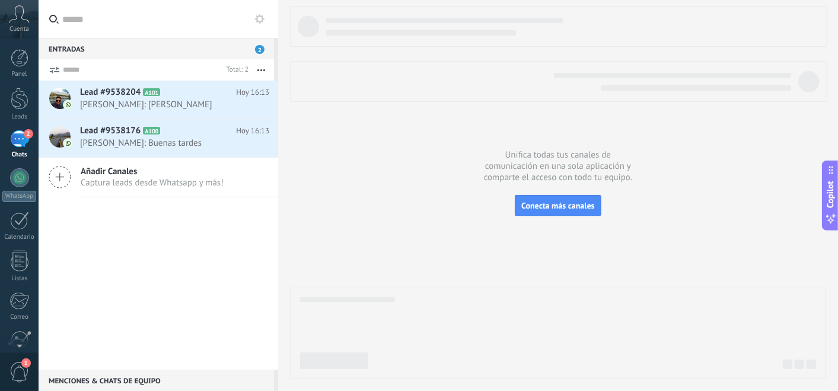
click at [149, 106] on span "[PERSON_NAME]: [PERSON_NAME]" at bounding box center [163, 104] width 167 height 11
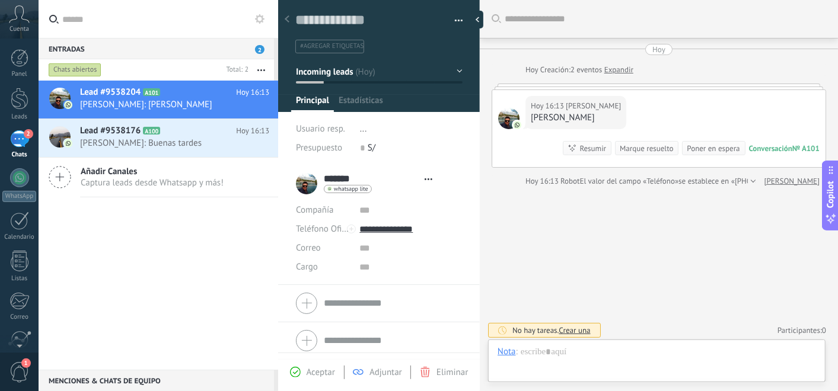
type textarea "**********"
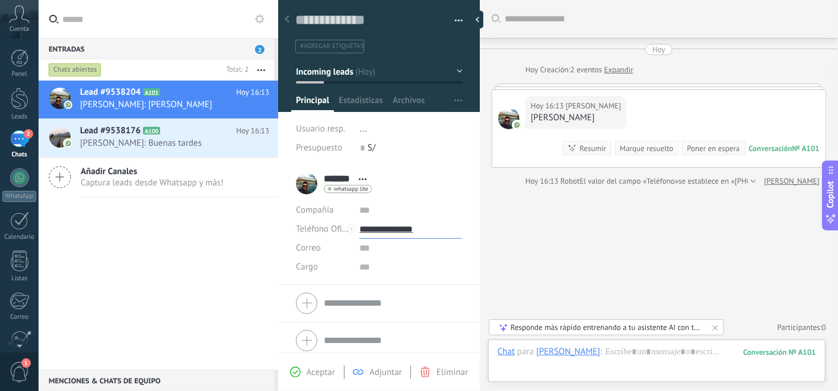
click at [393, 226] on input "**********" at bounding box center [410, 229] width 103 height 19
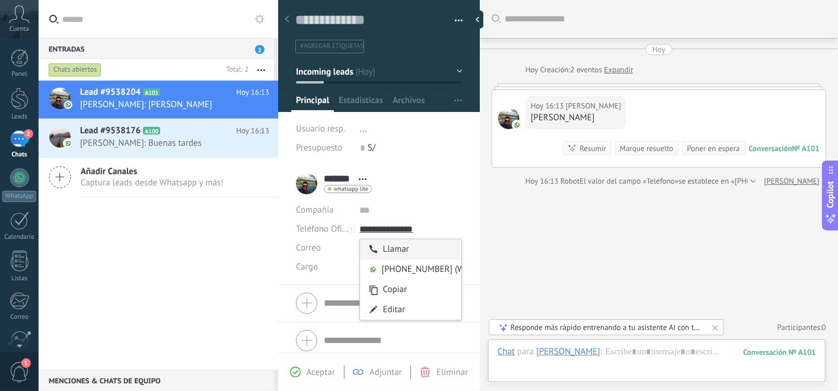
type input "**********"
click at [424, 248] on div "Llamar" at bounding box center [410, 250] width 101 height 20
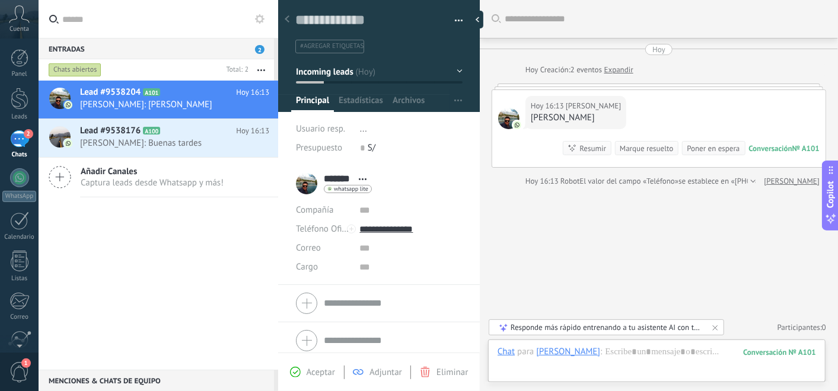
click at [542, 203] on div "Buscar Carga más Hoy Hoy Creación: 2 eventos Expandir Hoy 16:13 Julinho Hola Je…" at bounding box center [659, 195] width 358 height 391
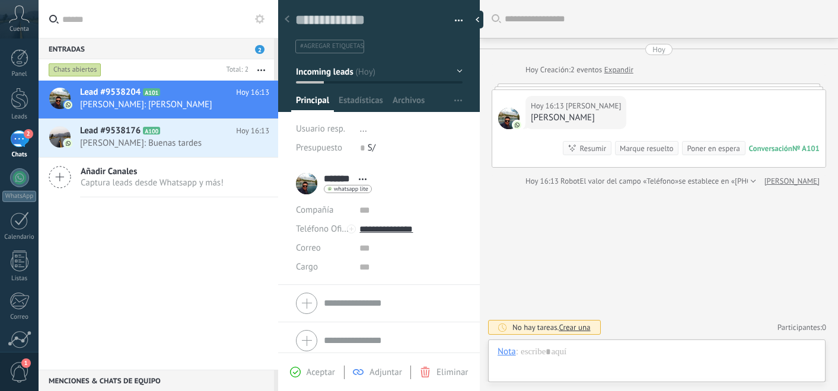
click at [179, 194] on div "Añadir Canales Captura leads desde Whatsapp y más!" at bounding box center [159, 178] width 240 height 40
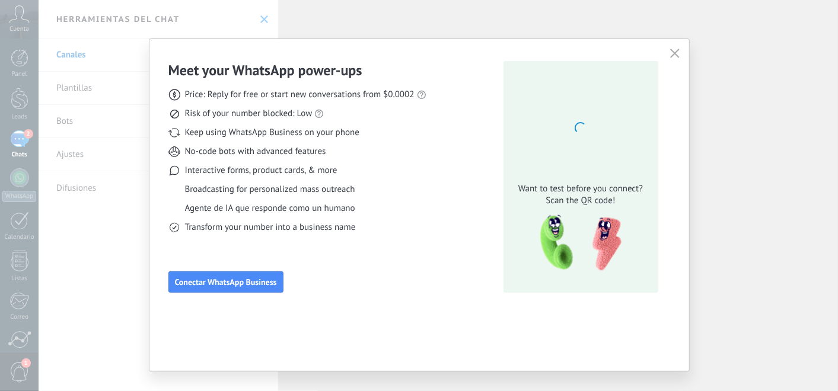
scroll to position [18, 0]
click at [674, 51] on use "button" at bounding box center [674, 53] width 9 height 9
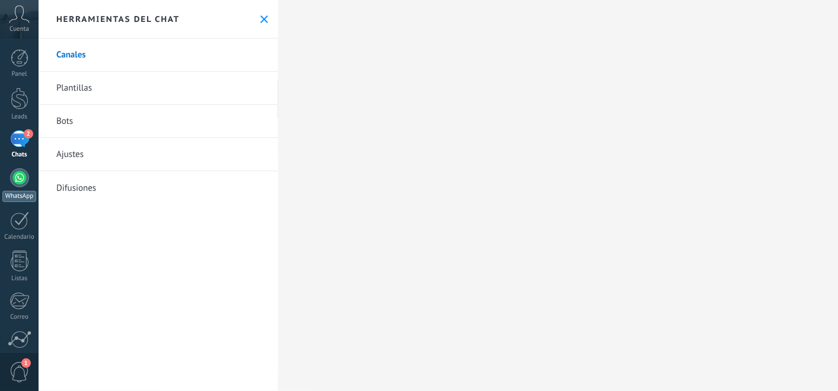
scroll to position [0, 0]
click at [4, 139] on link "2 Chats" at bounding box center [19, 144] width 39 height 28
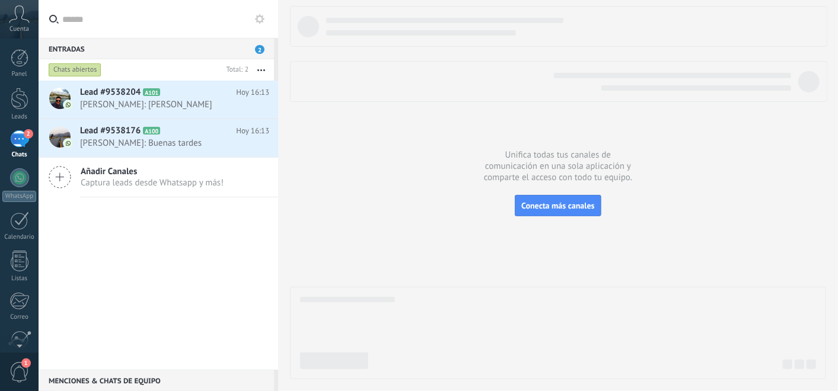
click at [265, 66] on button "button" at bounding box center [260, 69] width 25 height 21
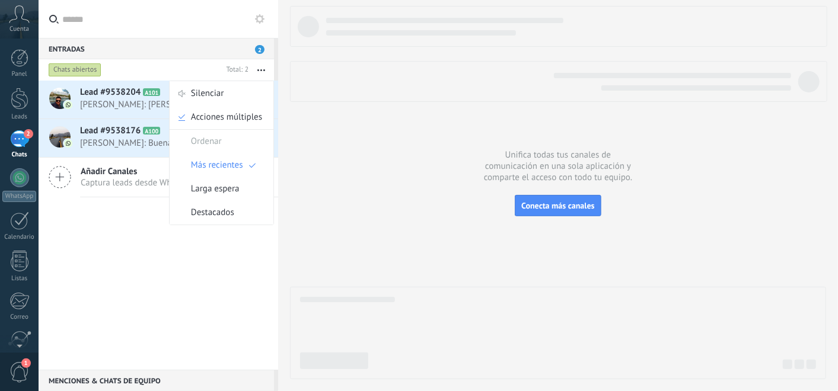
click at [265, 67] on button "button" at bounding box center [260, 69] width 25 height 21
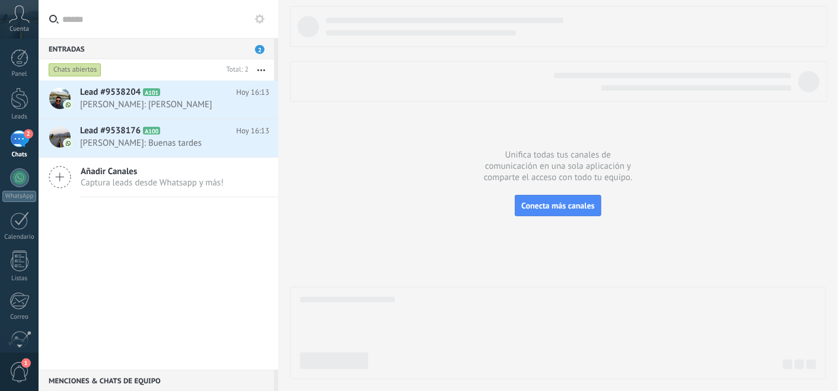
click at [264, 21] on button at bounding box center [260, 19] width 14 height 14
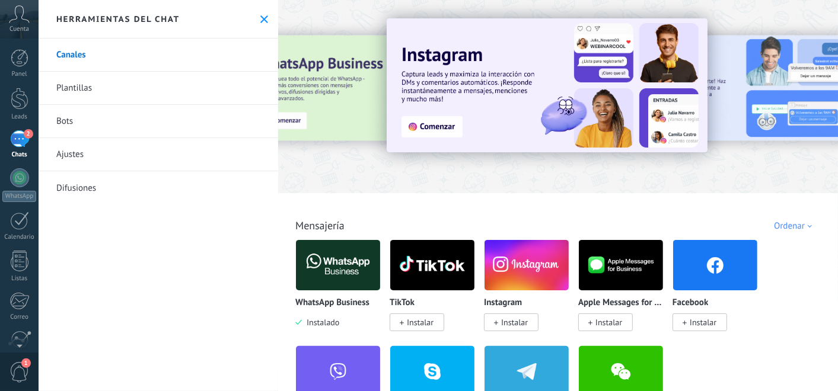
click at [264, 21] on button at bounding box center [264, 19] width 10 height 10
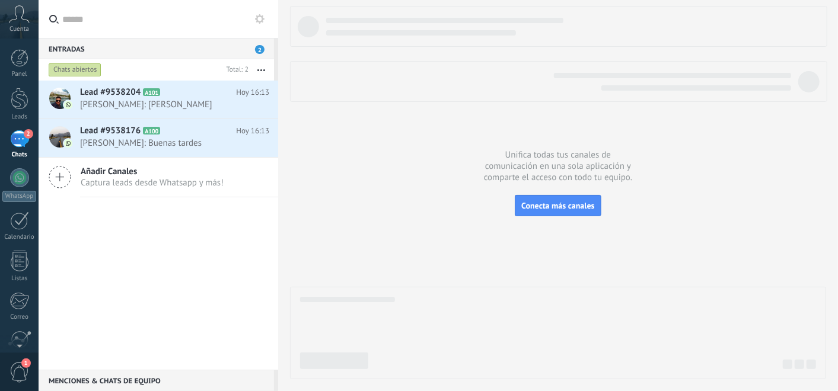
click at [138, 259] on div "Lead #9538204 A101 [DATE] 16:13 [PERSON_NAME]: [PERSON_NAME] Lead #9538176 A100…" at bounding box center [159, 225] width 240 height 289
click at [215, 269] on div "Lead #9538204 A101 [DATE] 16:13 [PERSON_NAME]: [PERSON_NAME] Lead #9538176 A100…" at bounding box center [159, 225] width 240 height 289
click at [24, 372] on span "2" at bounding box center [19, 372] width 20 height 21
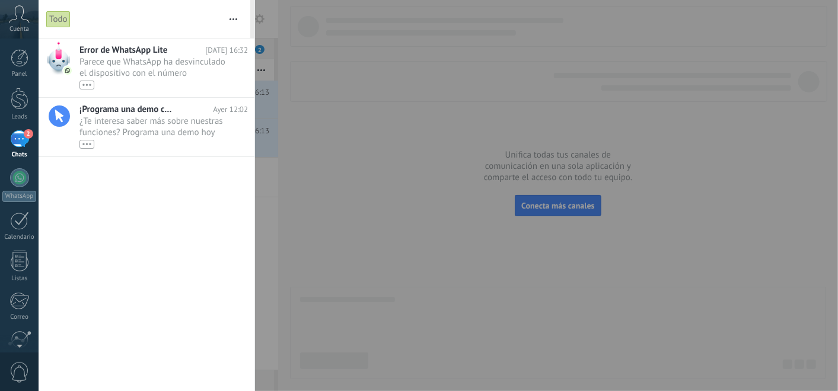
click at [307, 135] on div at bounding box center [419, 195] width 838 height 391
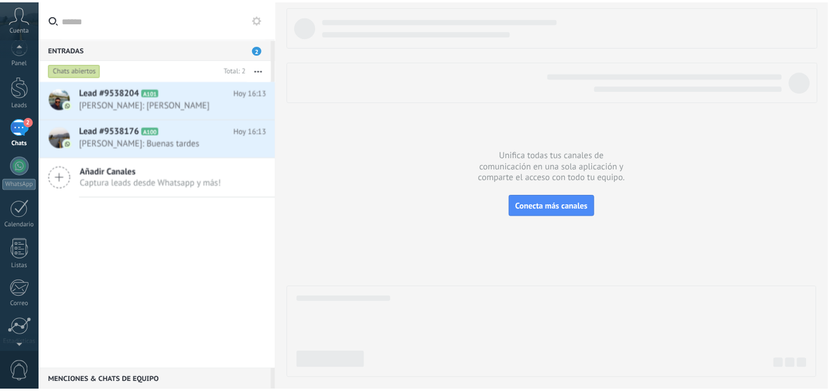
scroll to position [101, 0]
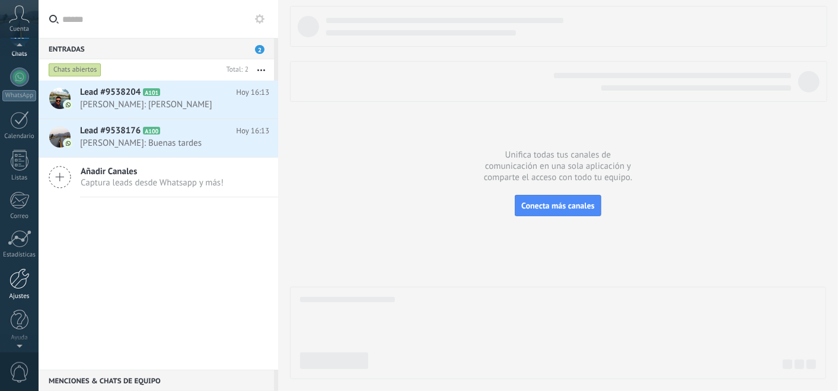
click at [17, 284] on div at bounding box center [19, 279] width 20 height 21
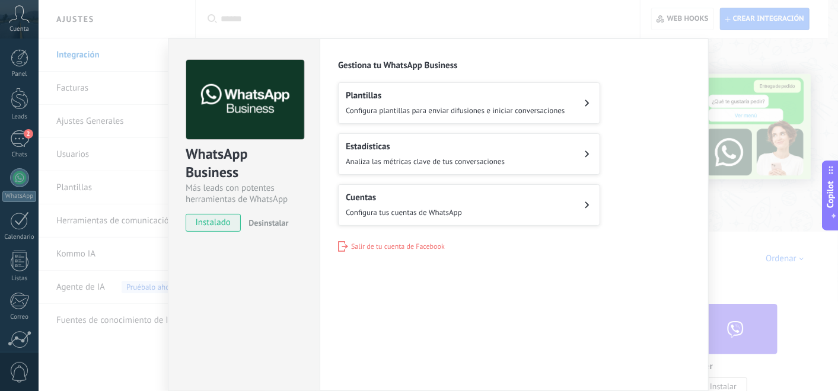
click at [126, 210] on div "WhatsApp Business Más leads con potentes herramientas de WhatsApp instalado Des…" at bounding box center [438, 195] width 799 height 391
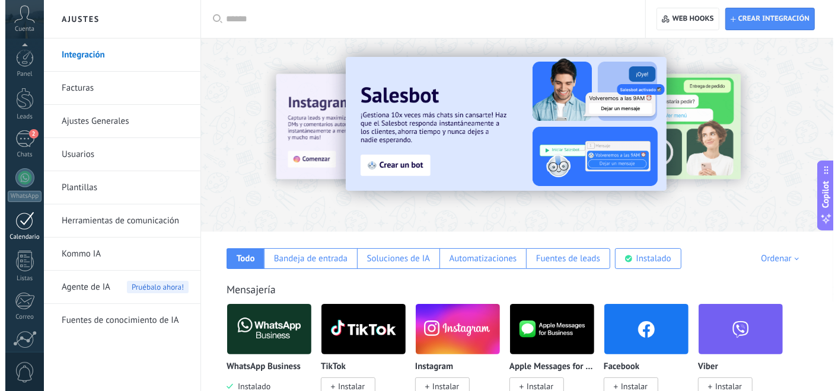
scroll to position [101, 0]
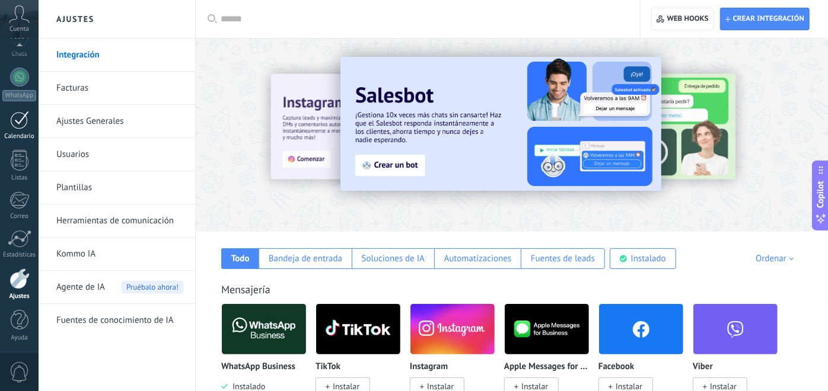
click at [25, 141] on div "Panel Leads 2 Chats WhatsApp Clientes" at bounding box center [19, 151] width 39 height 406
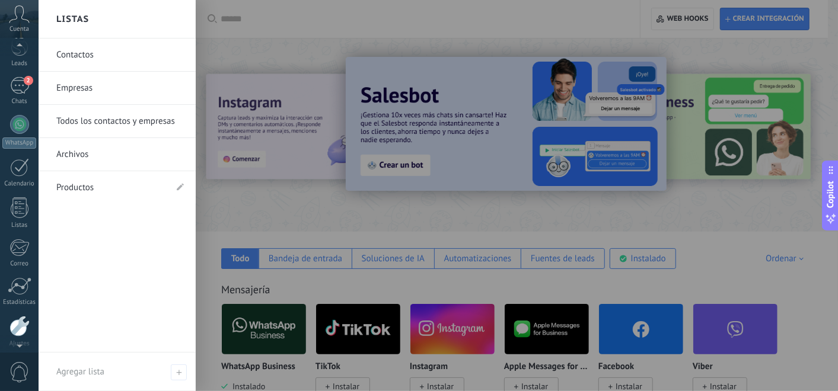
scroll to position [0, 0]
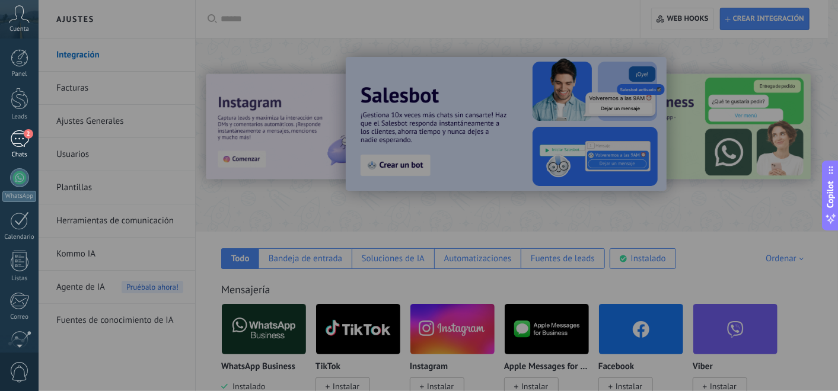
click at [23, 151] on div "Chats" at bounding box center [19, 155] width 34 height 8
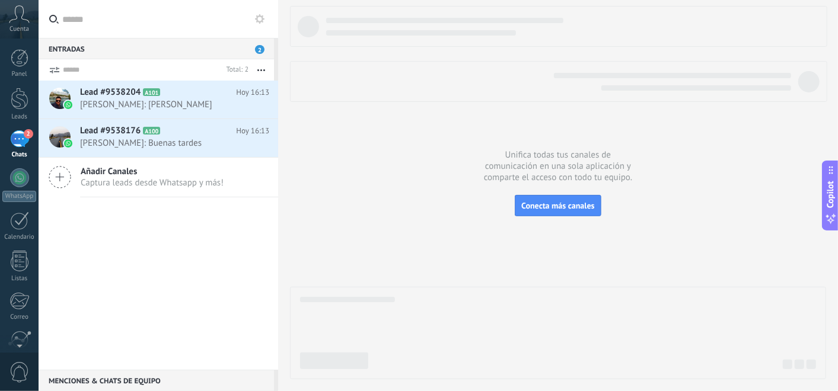
click at [295, 91] on div at bounding box center [558, 81] width 537 height 41
click at [152, 215] on div "Lead #9538204 A101 [DATE] 16:13 [PERSON_NAME]: [PERSON_NAME] Lead #9538176 A100…" at bounding box center [159, 225] width 240 height 289
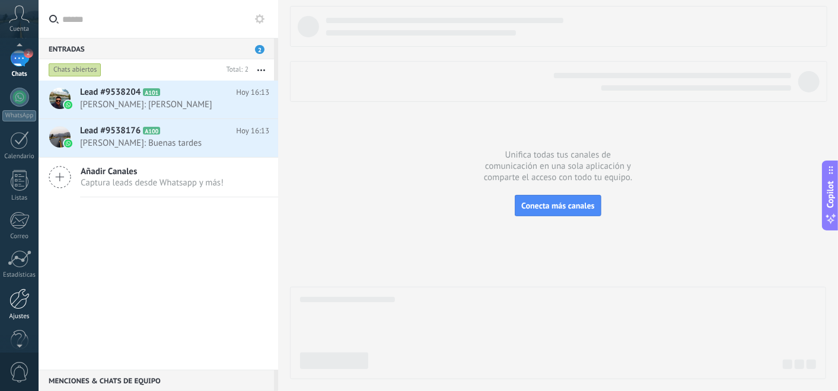
scroll to position [101, 0]
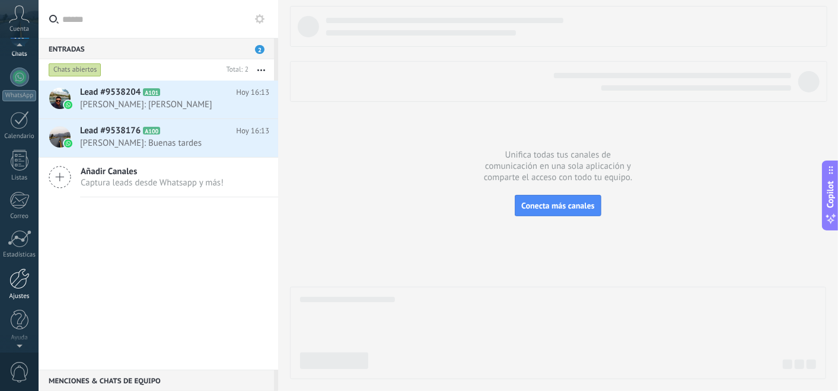
click at [20, 285] on div at bounding box center [19, 279] width 20 height 21
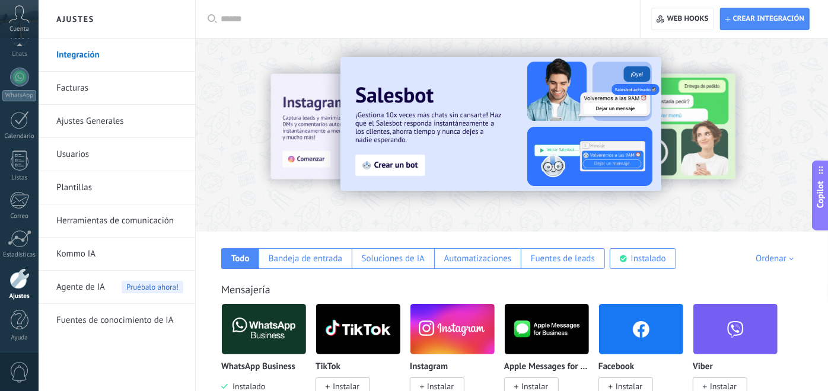
click at [415, 137] on img at bounding box center [500, 124] width 321 height 134
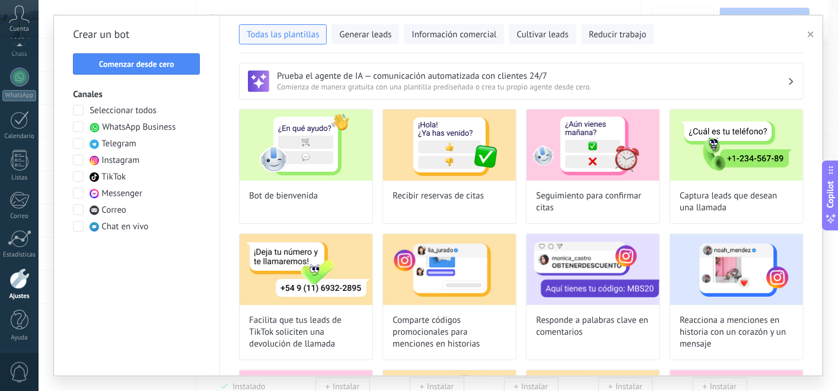
click at [810, 34] on use "button" at bounding box center [811, 34] width 6 height 6
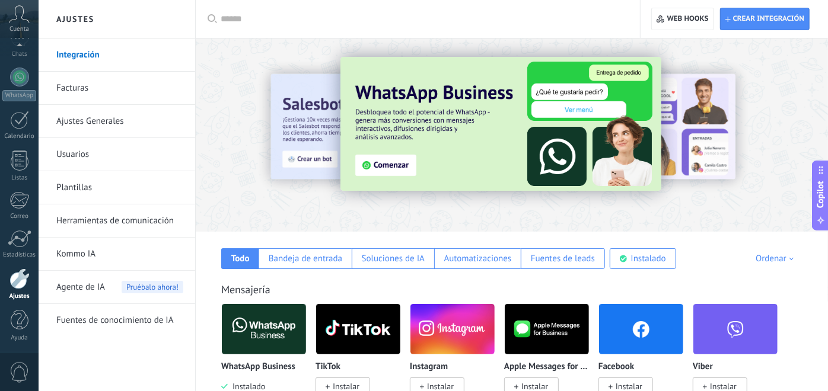
click at [100, 219] on link "Herramientas de comunicación" at bounding box center [119, 221] width 127 height 33
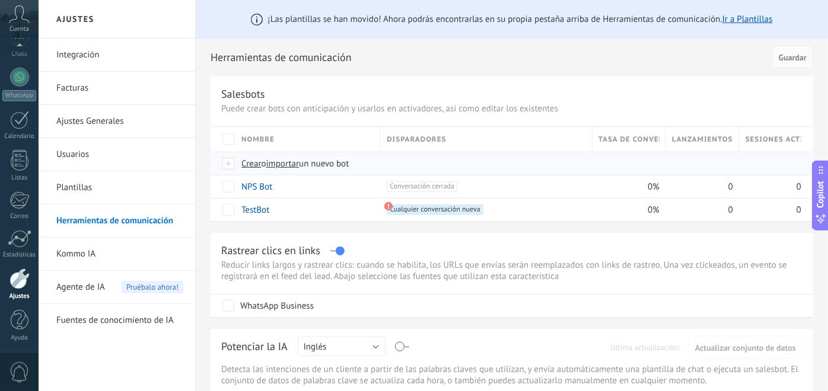
click at [253, 164] on span "Crear" at bounding box center [251, 163] width 20 height 11
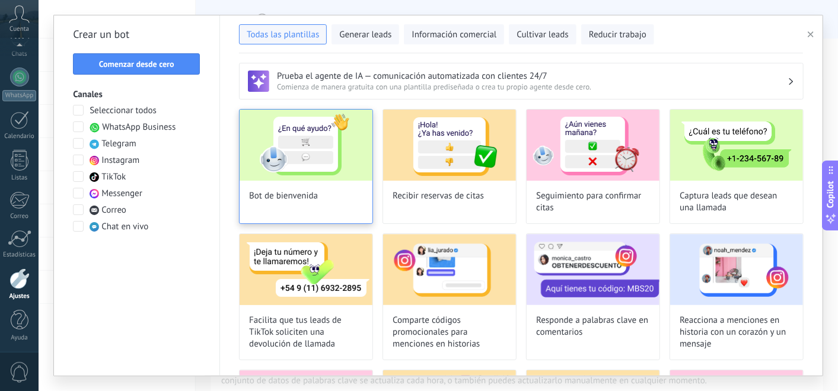
click at [301, 168] on img at bounding box center [306, 145] width 133 height 71
type input "**********"
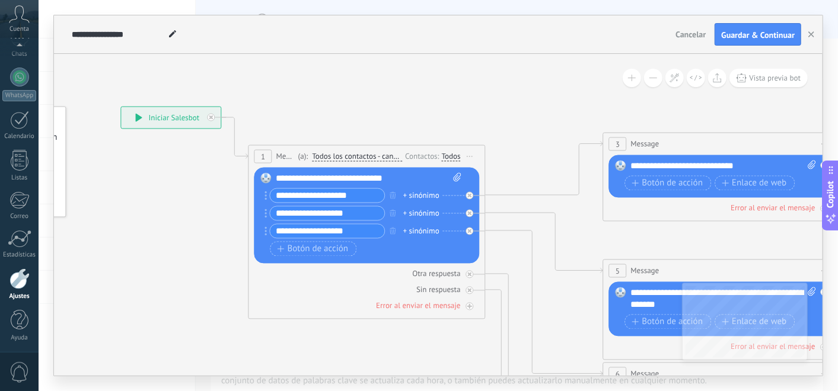
drag, startPoint x: 493, startPoint y: 139, endPoint x: 307, endPoint y: 103, distance: 189.1
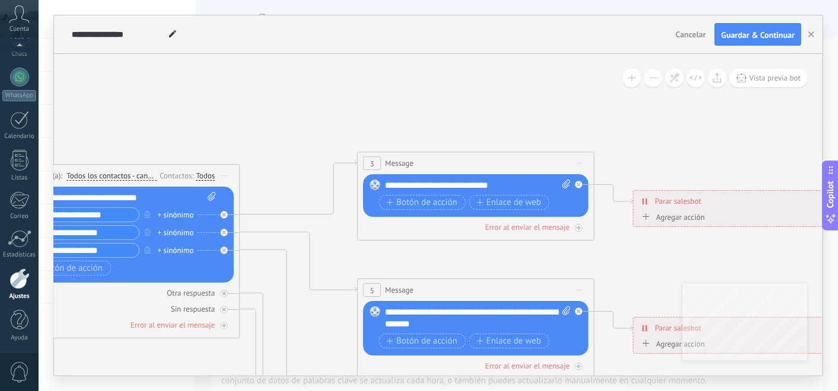
drag, startPoint x: 601, startPoint y: 103, endPoint x: 371, endPoint y: 111, distance: 230.2
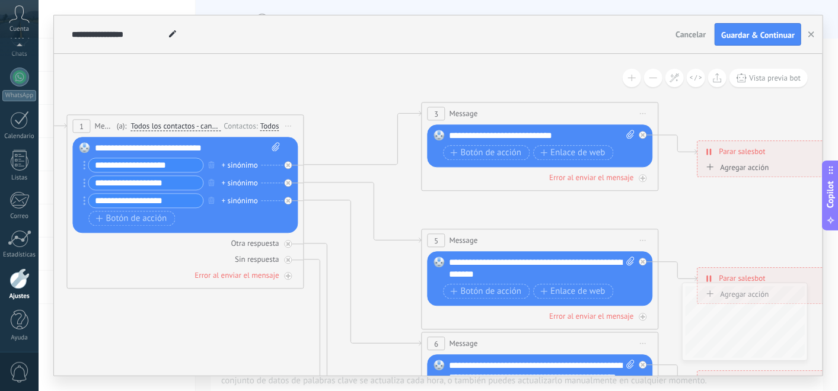
drag, startPoint x: 518, startPoint y: 111, endPoint x: 567, endPoint y: 72, distance: 63.2
click at [567, 72] on icon at bounding box center [567, 371] width 1848 height 1185
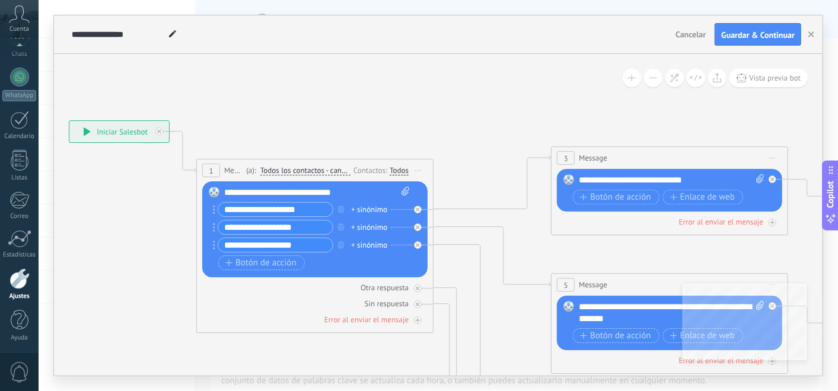
drag, startPoint x: 339, startPoint y: 104, endPoint x: 455, endPoint y: 126, distance: 118.7
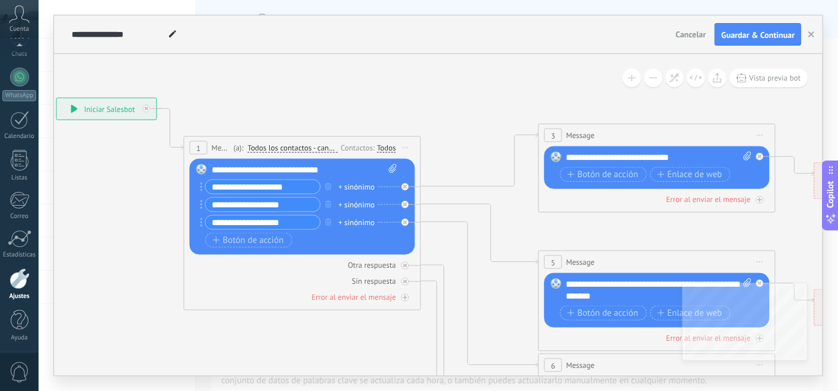
click at [647, 78] on button at bounding box center [653, 78] width 18 height 18
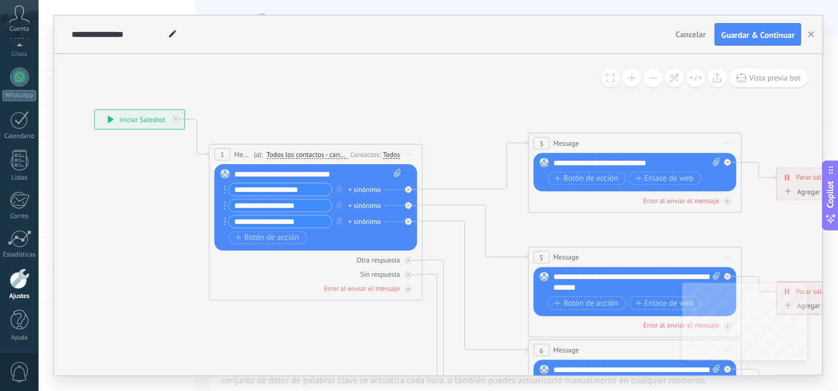
click at [647, 78] on button at bounding box center [653, 78] width 18 height 18
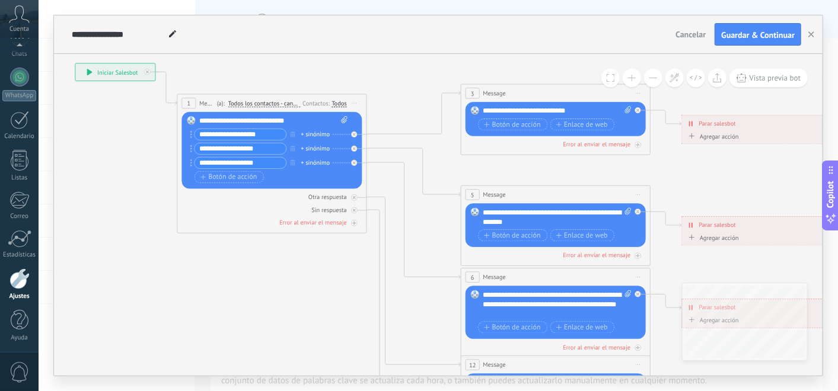
drag, startPoint x: 517, startPoint y: 113, endPoint x: 459, endPoint y: 55, distance: 82.2
click at [459, 55] on icon at bounding box center [577, 305] width 1479 height 958
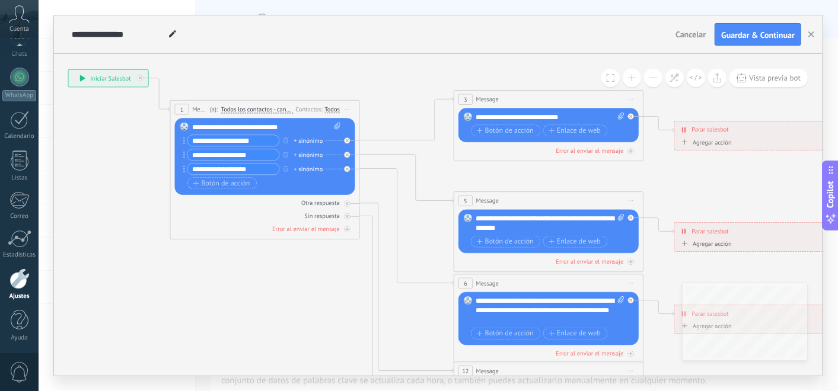
drag, startPoint x: 109, startPoint y: 126, endPoint x: 102, endPoint y: 132, distance: 8.8
click at [102, 132] on icon at bounding box center [570, 311] width 1479 height 958
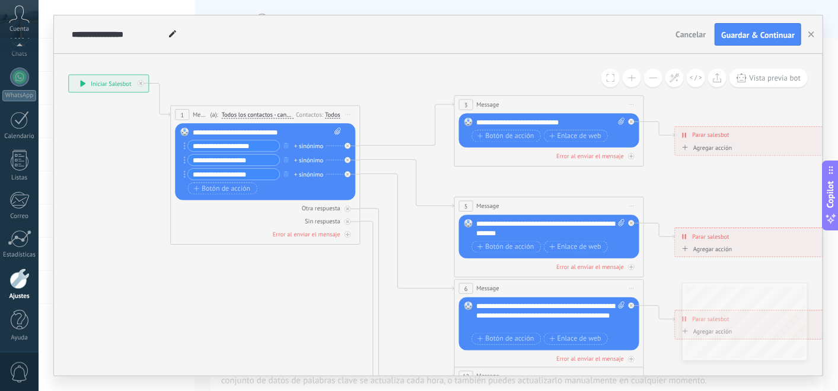
click at [101, 151] on icon at bounding box center [571, 317] width 1479 height 958
click at [258, 113] on span "Todos los contactos - canales seleccionados" at bounding box center [258, 115] width 72 height 8
click at [258, 113] on button "Todos los contactos - canales seleccionados" at bounding box center [276, 114] width 119 height 17
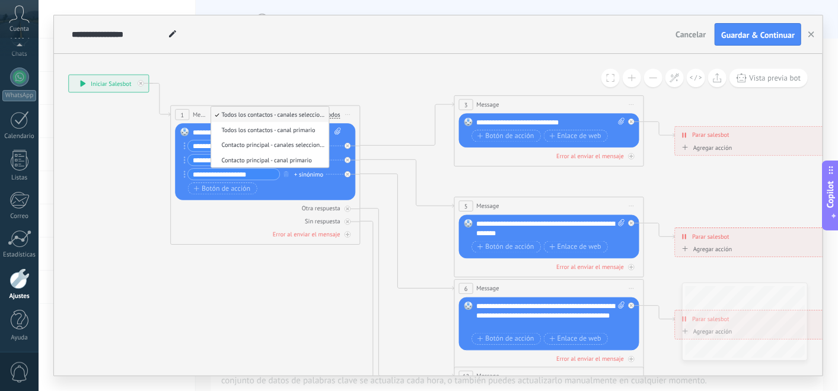
click at [146, 143] on icon at bounding box center [571, 317] width 1479 height 958
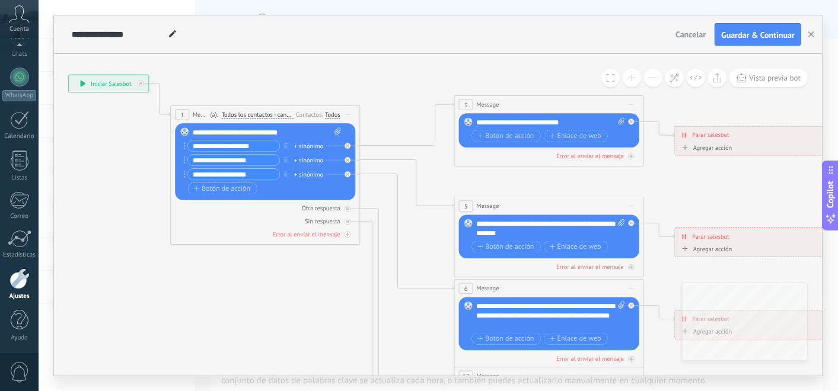
click at [339, 110] on div "Si nunca ha escrito en un canal: Intente enviar un mensaje Ninguno [PERSON_NAME…" at bounding box center [332, 114] width 15 height 9
click at [332, 117] on div "Todos" at bounding box center [332, 115] width 15 height 8
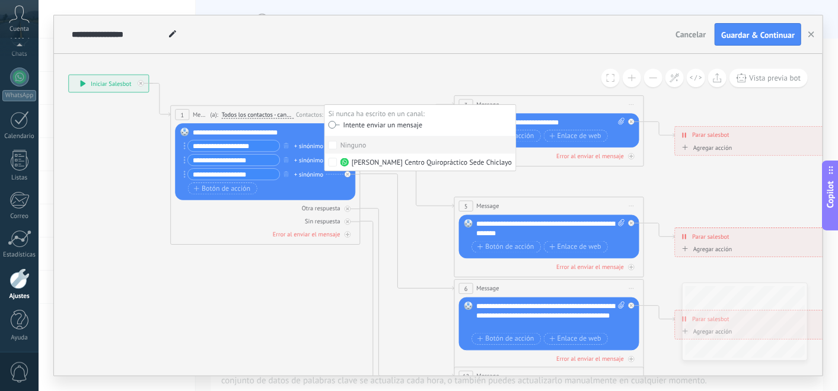
click at [275, 88] on icon at bounding box center [571, 317] width 1479 height 958
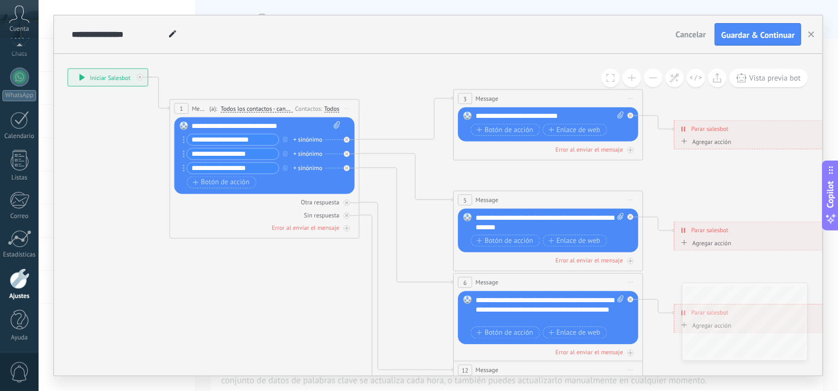
drag, startPoint x: 396, startPoint y: 131, endPoint x: 395, endPoint y: 125, distance: 6.0
click at [395, 125] on icon at bounding box center [569, 310] width 1479 height 958
click at [267, 138] on input "**********" at bounding box center [232, 140] width 91 height 11
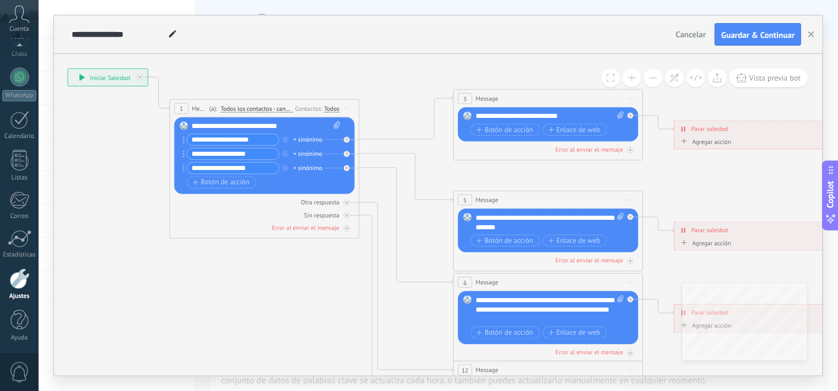
click at [267, 138] on input "**********" at bounding box center [232, 140] width 91 height 11
click at [259, 138] on input "**********" at bounding box center [232, 140] width 91 height 11
click at [210, 127] on div "**********" at bounding box center [266, 126] width 149 height 9
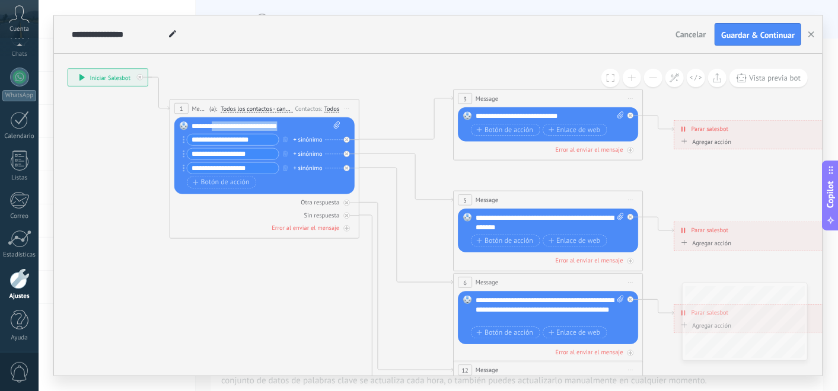
drag, startPoint x: 212, startPoint y: 125, endPoint x: 318, endPoint y: 126, distance: 106.1
click at [318, 126] on div "**********" at bounding box center [266, 126] width 149 height 9
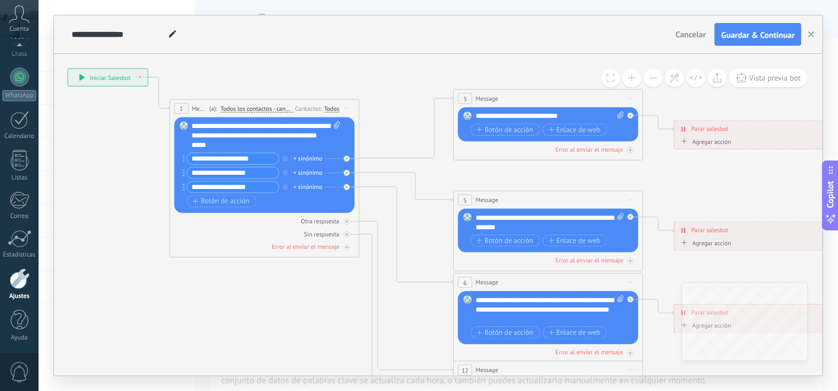
drag, startPoint x: 271, startPoint y: 159, endPoint x: 187, endPoint y: 161, distance: 83.6
click at [187, 161] on input "**********" at bounding box center [232, 159] width 91 height 11
click at [204, 171] on input "**********" at bounding box center [232, 173] width 91 height 11
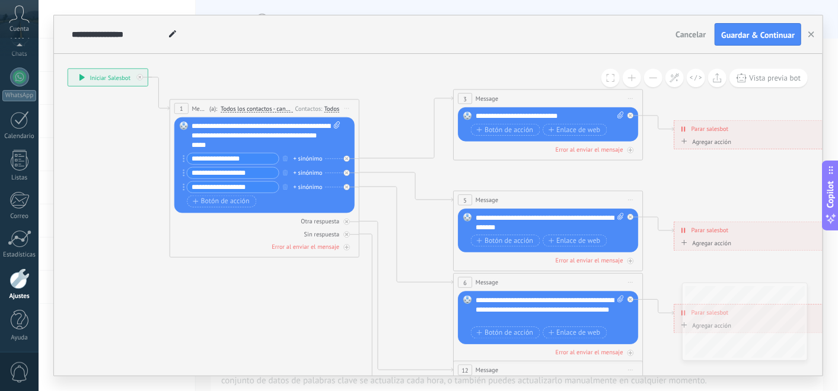
click at [207, 161] on input "**********" at bounding box center [232, 159] width 91 height 11
type input "*"
type input "**********"
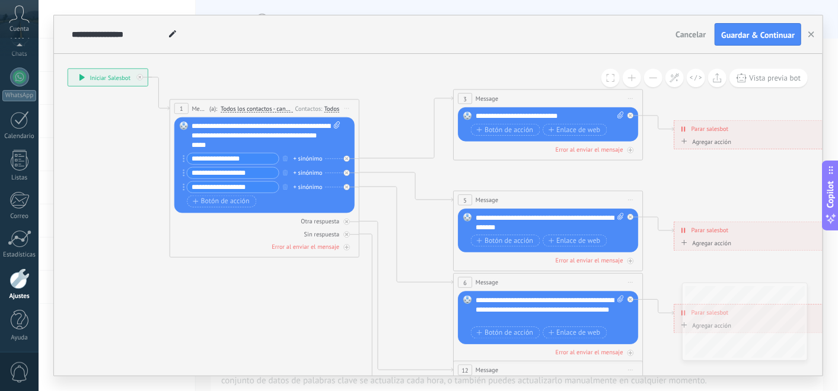
click at [213, 169] on input "**********" at bounding box center [232, 173] width 91 height 11
type input "**********"
click at [345, 186] on icon at bounding box center [347, 188] width 4 height 4
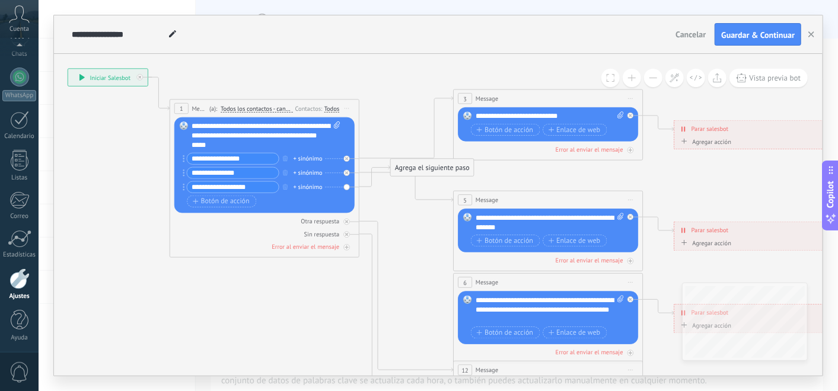
click at [259, 186] on input "**********" at bounding box center [232, 187] width 91 height 11
type input "*"
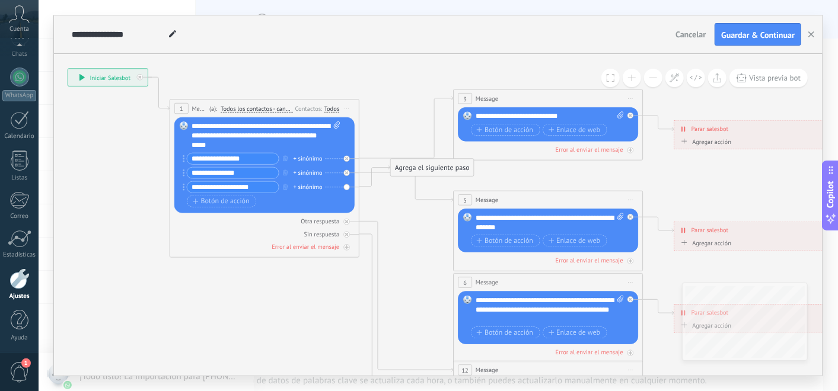
type input "**********"
drag, startPoint x: 438, startPoint y: 170, endPoint x: 427, endPoint y: 213, distance: 45.3
click at [427, 213] on div "Agrega el siguiente paso" at bounding box center [423, 216] width 83 height 15
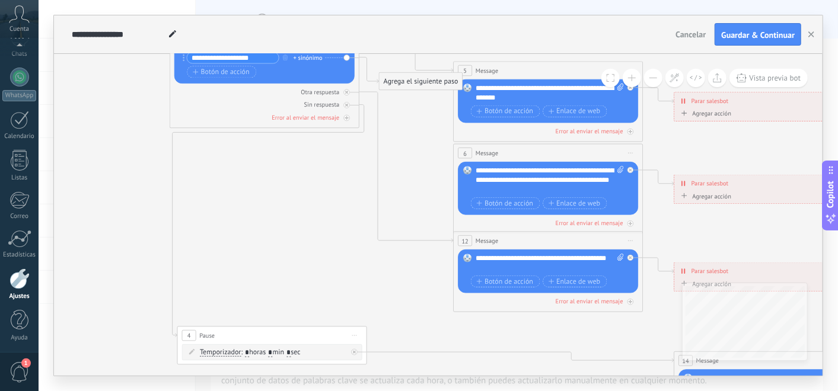
drag, startPoint x: 511, startPoint y: 333, endPoint x: 235, endPoint y: 335, distance: 275.7
click at [235, 335] on div "4 Pause ***** Iniciar vista previa aquí Cambiar nombre Duplicar [GEOGRAPHIC_DAT…" at bounding box center [272, 336] width 189 height 18
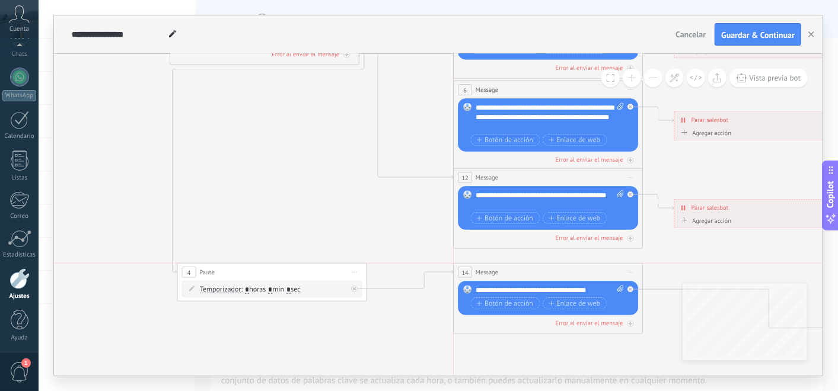
drag, startPoint x: 819, startPoint y: 296, endPoint x: 602, endPoint y: 273, distance: 218.3
click at [602, 273] on div "14 Message ******* (a): Todos los contactos - canales seleccionados Todos los c…" at bounding box center [548, 273] width 189 height 18
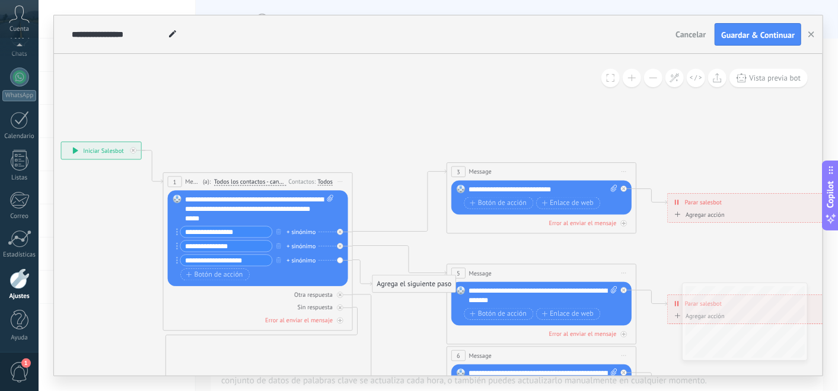
click at [317, 66] on icon at bounding box center [563, 378] width 1479 height 947
click at [324, 101] on icon at bounding box center [563, 378] width 1479 height 947
click at [409, 142] on icon at bounding box center [563, 378] width 1479 height 947
